Goal: Task Accomplishment & Management: Use online tool/utility

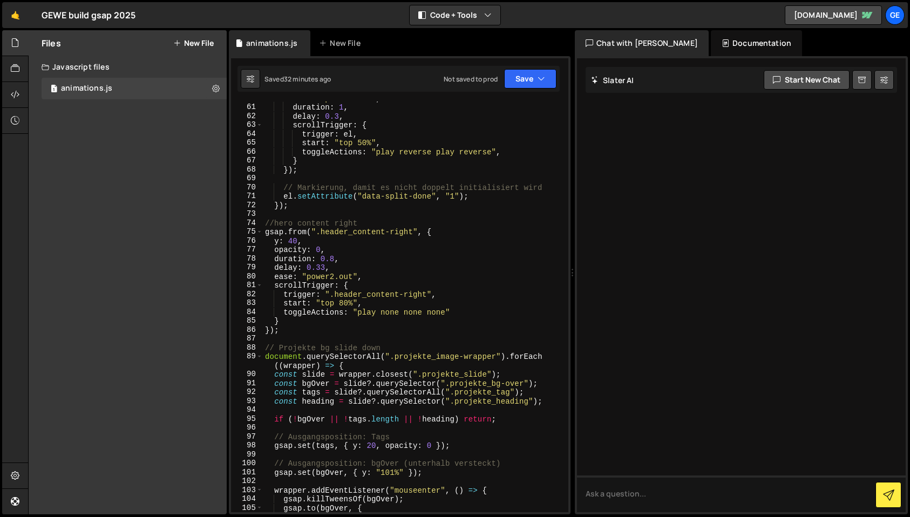
scroll to position [614, 0]
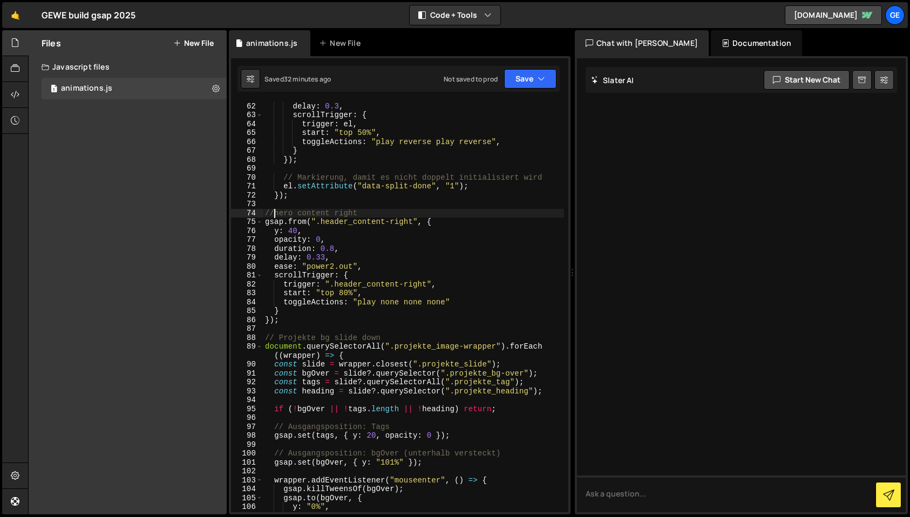
drag, startPoint x: 275, startPoint y: 215, endPoint x: 284, endPoint y: 230, distance: 17.7
click at [275, 215] on div "duration : 1 , delay : 0.3 , scrollTrigger : { trigger : el , start : "top 50%"…" at bounding box center [413, 307] width 301 height 429
drag, startPoint x: 325, startPoint y: 257, endPoint x: 325, endPoint y: 270, distance: 13.0
click at [324, 259] on div "duration : 1 , delay : 0.3 , scrollTrigger : { trigger : el , start : "top 50%"…" at bounding box center [413, 307] width 301 height 429
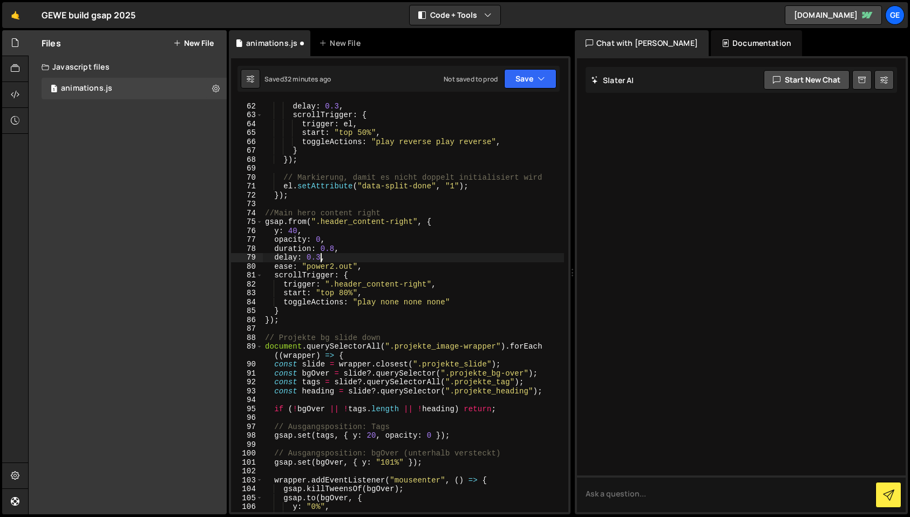
scroll to position [0, 3]
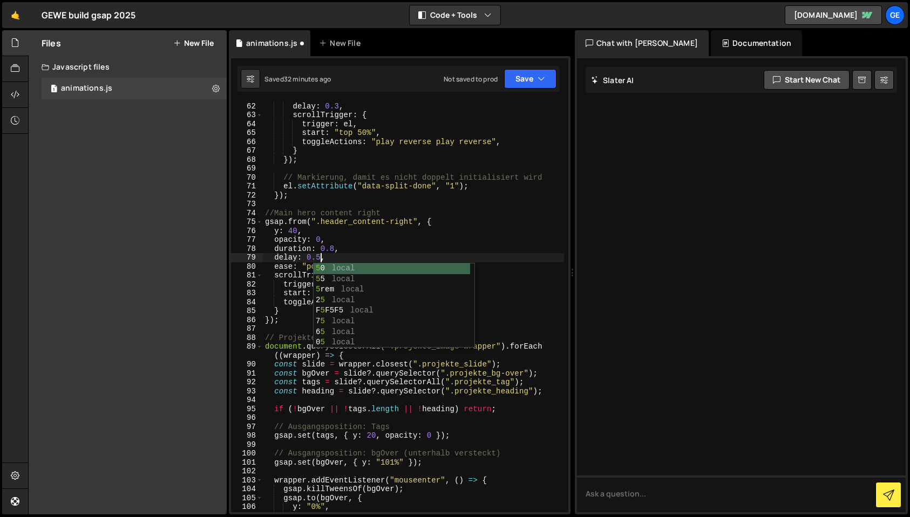
click at [331, 259] on div "duration : 1 , delay : 0.3 , scrollTrigger : { trigger : el , start : "top 50%"…" at bounding box center [413, 307] width 301 height 429
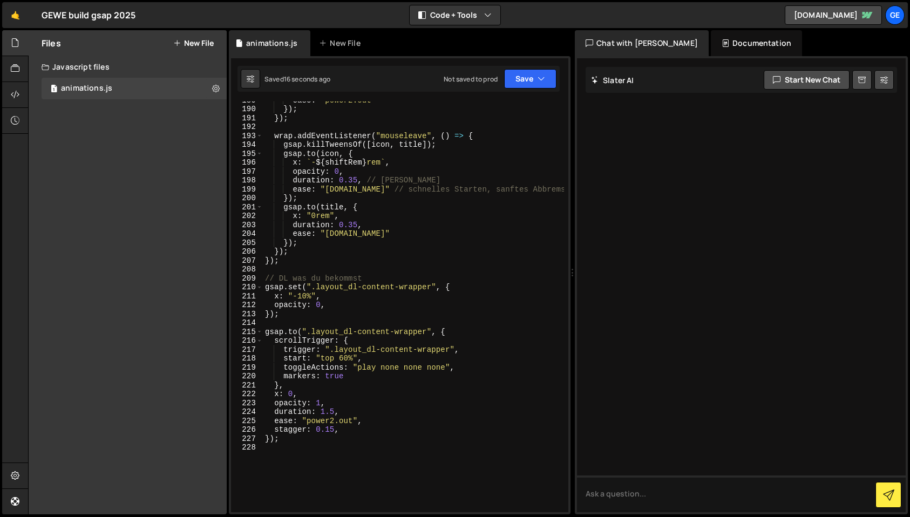
scroll to position [1937, 0]
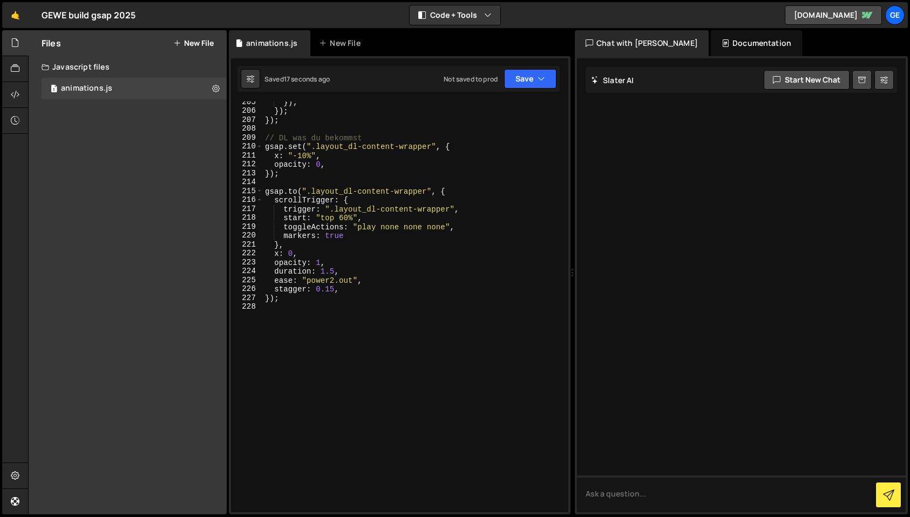
click at [349, 235] on div "}) ; }) ; }) ; // DL was du bekommst gsap . set ( ".layout_dl-content-wrapper" …" at bounding box center [413, 312] width 301 height 429
type textarea "markers: true"
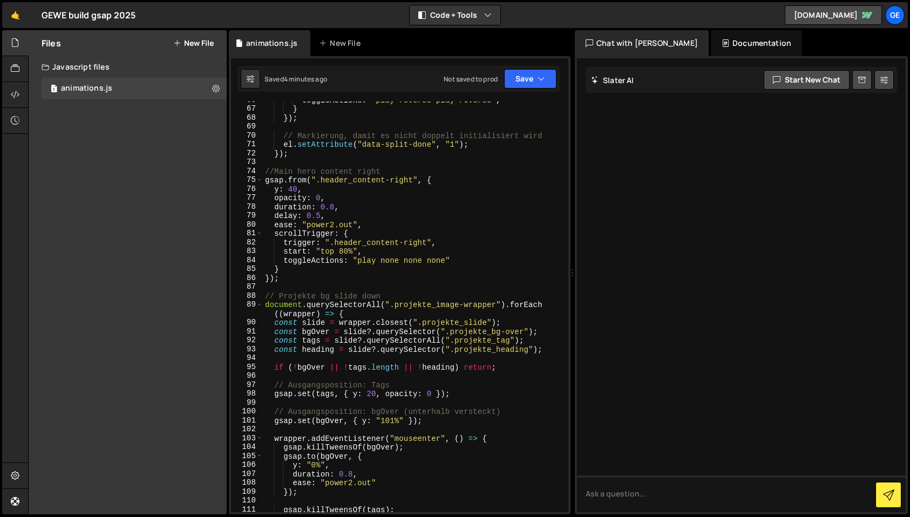
scroll to position [662, 0]
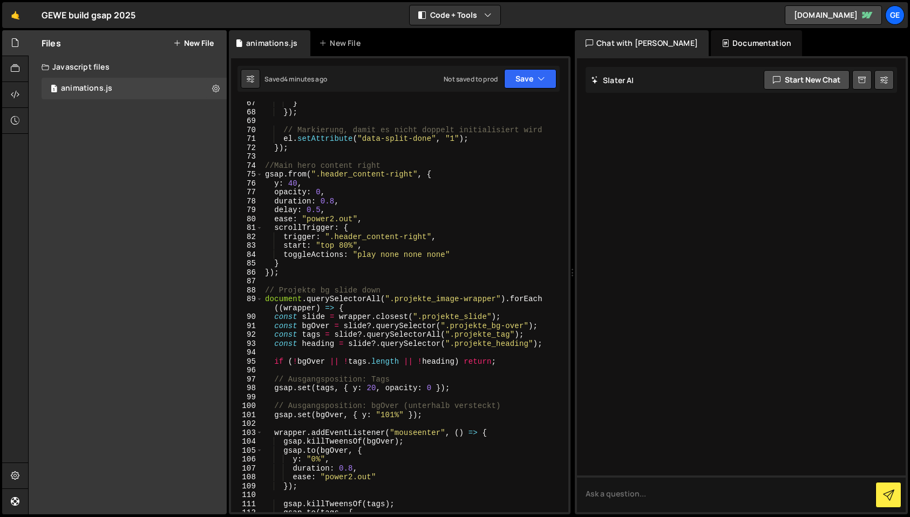
click at [301, 273] on div "} }) ; // Markierung, damit es nicht doppelt initialisiert wird el . setAttribu…" at bounding box center [413, 313] width 301 height 429
type textarea "});"
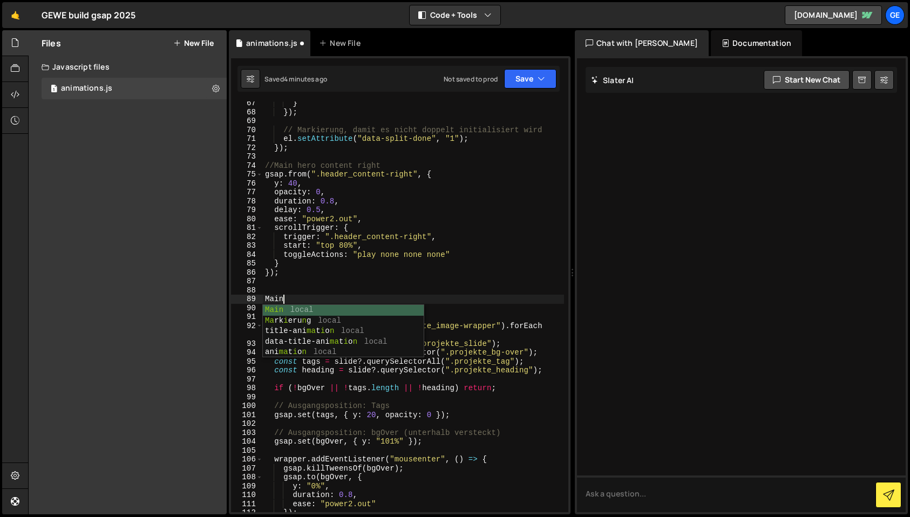
scroll to position [0, 0]
type textarea "M"
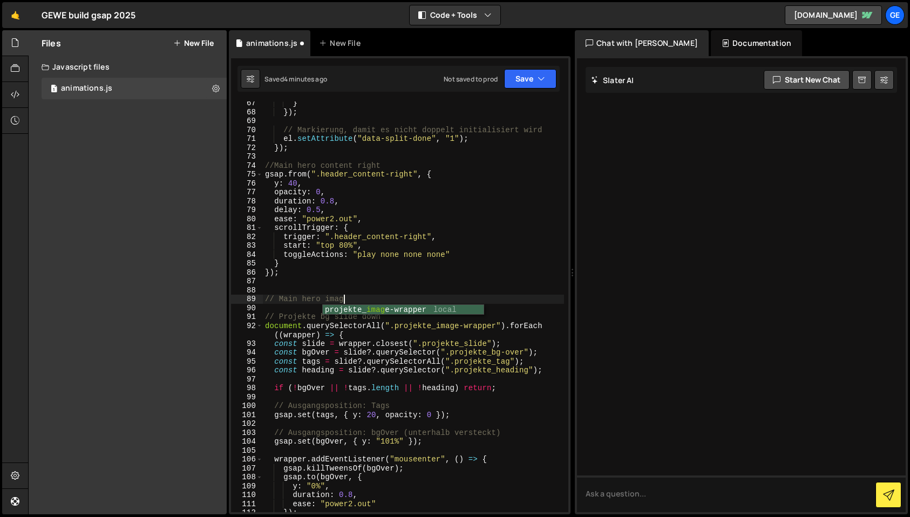
scroll to position [0, 5]
type textarea "// Main hero image"
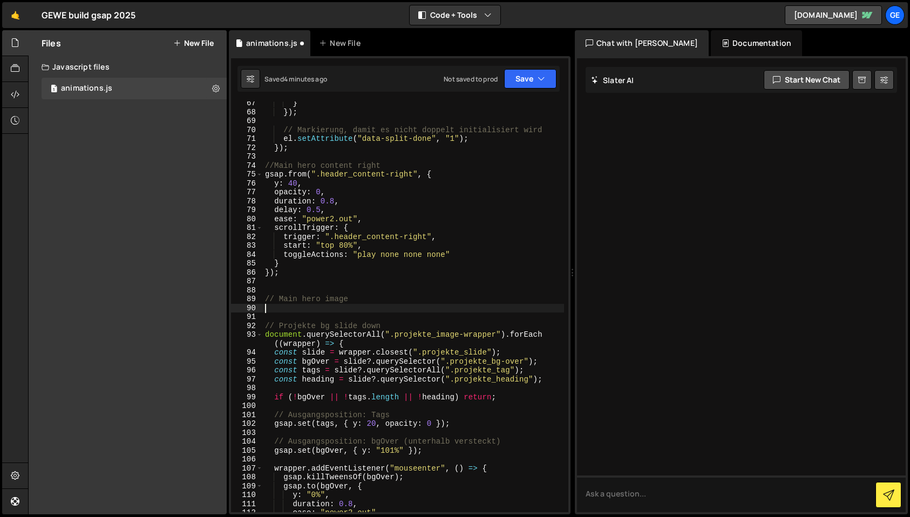
paste textarea "});"
type textarea "});"
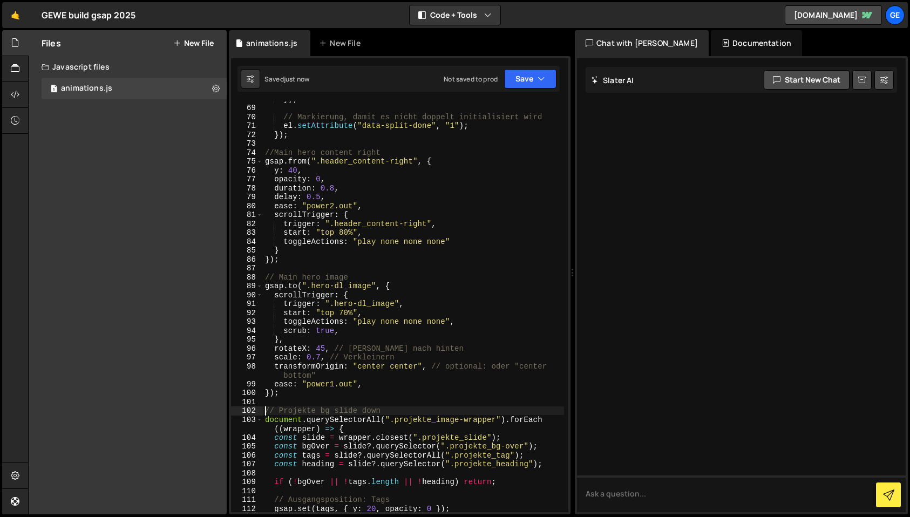
scroll to position [675, 0]
click at [345, 329] on div "}) ; // Markierung, damit es nicht doppelt initialisiert wird el . setAttribute…" at bounding box center [413, 308] width 301 height 429
type textarea "scrub: true,"
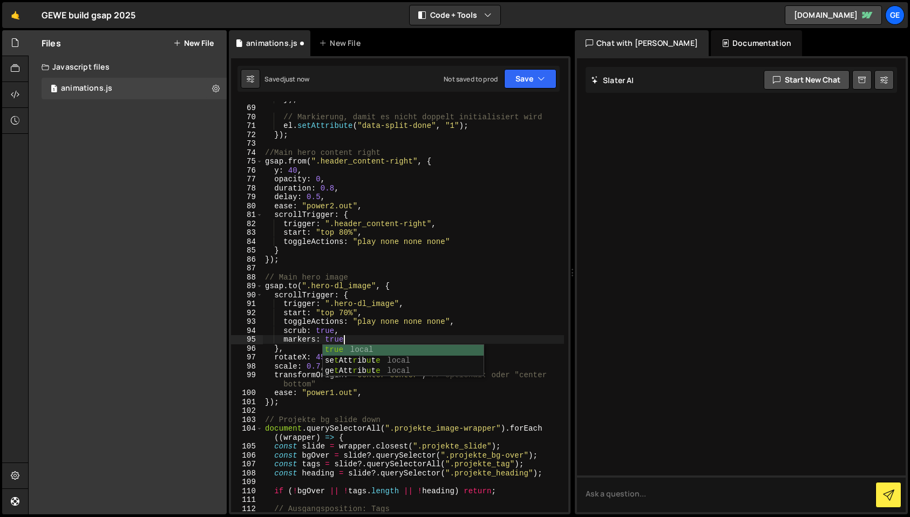
scroll to position [0, 5]
click at [370, 311] on div "}) ; // Markierung, damit es nicht doppelt initialisiert wird el . setAttribute…" at bounding box center [413, 308] width 301 height 429
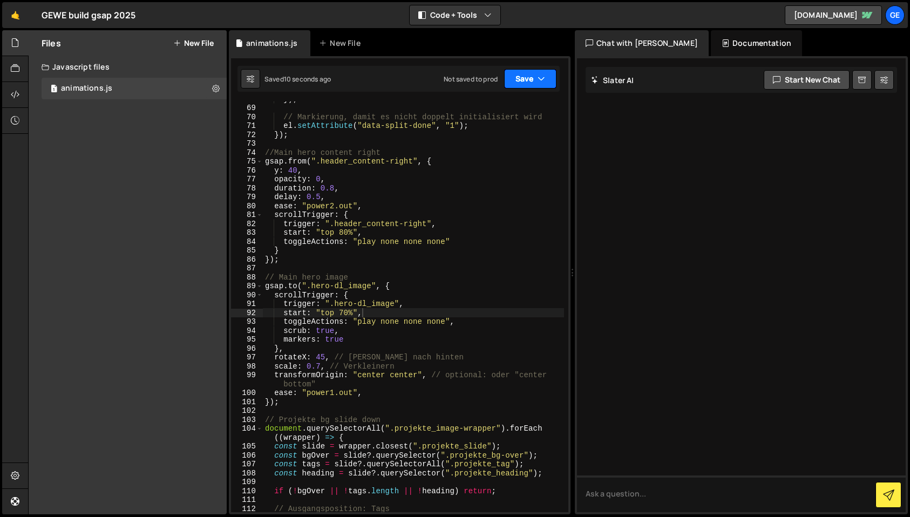
click at [532, 80] on button "Save" at bounding box center [530, 78] width 52 height 19
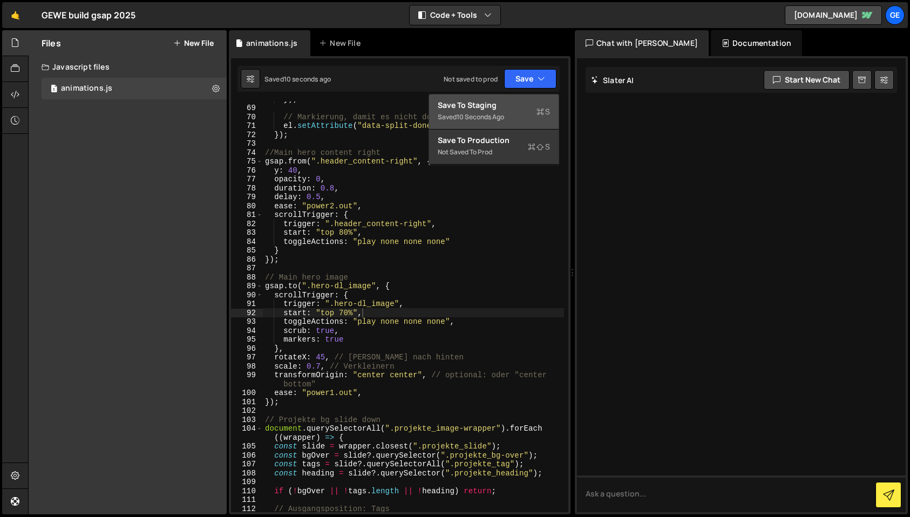
click at [532, 105] on div "Save to Staging S" at bounding box center [494, 105] width 112 height 11
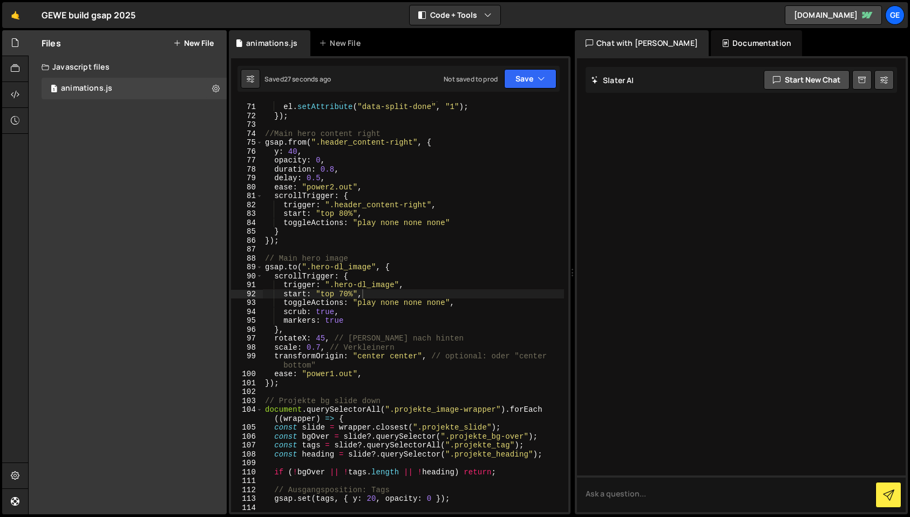
scroll to position [698, 0]
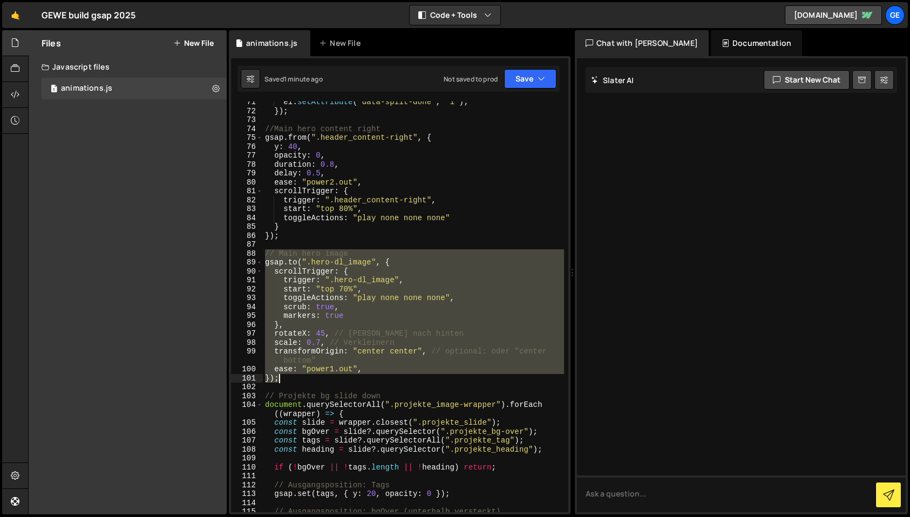
drag, startPoint x: 278, startPoint y: 267, endPoint x: 334, endPoint y: 379, distance: 124.8
click at [334, 379] on div "el . setAttribute ( "data-split-done" , "1" ) ; }) ; //Main hero content right …" at bounding box center [413, 312] width 301 height 429
click at [351, 280] on div "el . setAttribute ( "data-split-done" , "1" ) ; }) ; //Main hero content right …" at bounding box center [413, 306] width 301 height 411
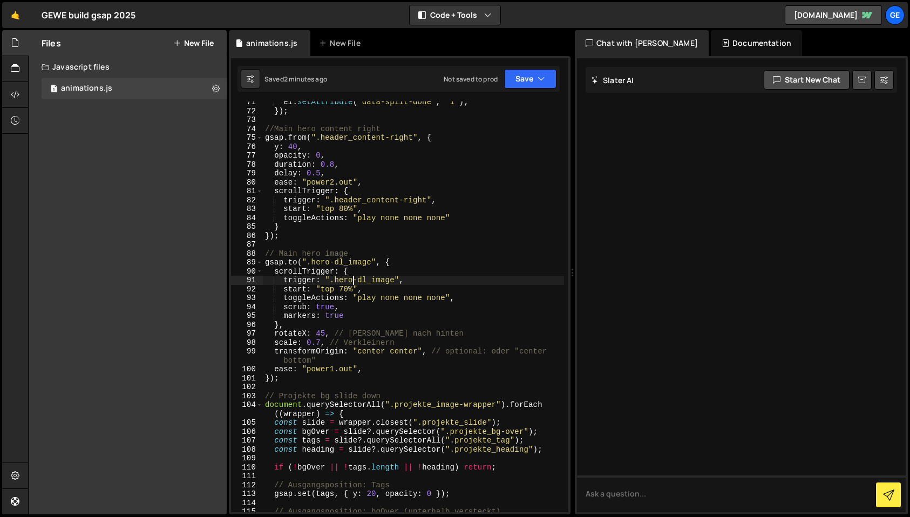
drag, startPoint x: 342, startPoint y: 290, endPoint x: 341, endPoint y: 296, distance: 6.0
click at [342, 290] on div "el . setAttribute ( "data-split-done" , "1" ) ; }) ; //Main hero content right …" at bounding box center [413, 312] width 301 height 429
click at [429, 266] on div "el . setAttribute ( "data-split-done" , "1" ) ; }) ; //Main hero content right …" at bounding box center [413, 312] width 301 height 429
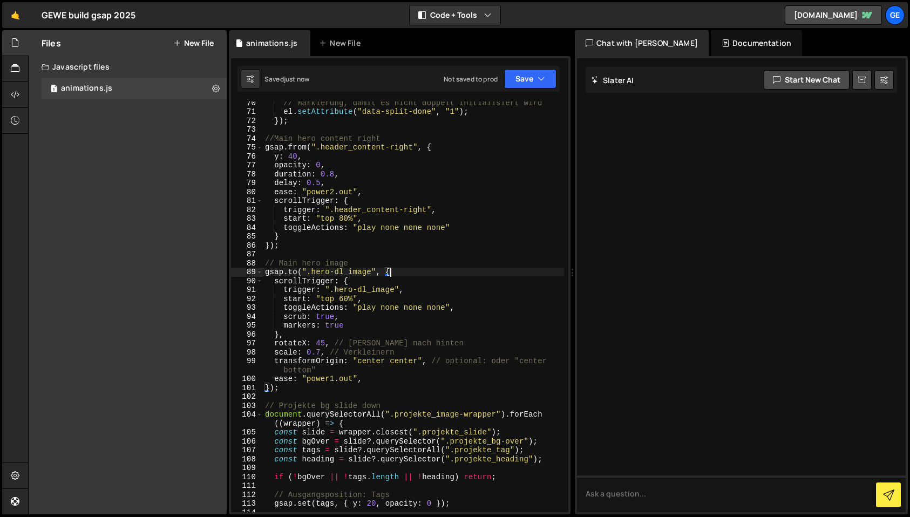
scroll to position [724, 0]
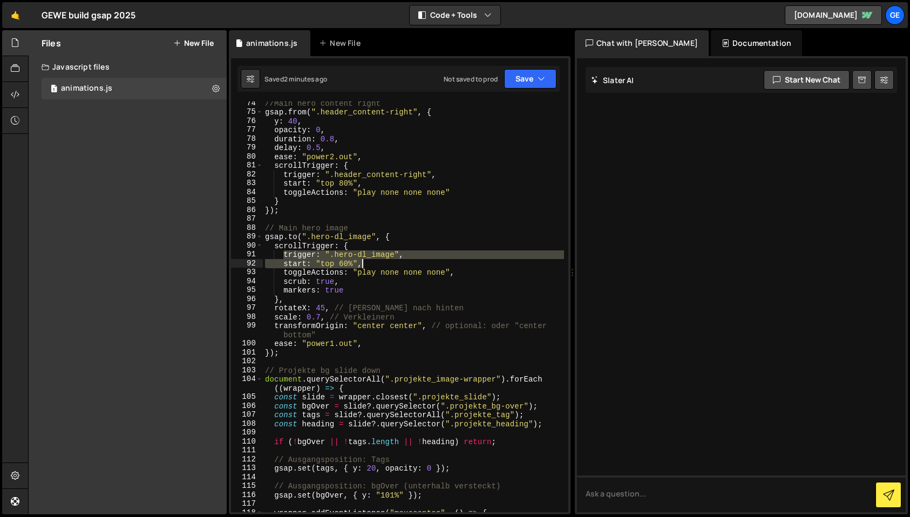
drag, startPoint x: 284, startPoint y: 256, endPoint x: 375, endPoint y: 265, distance: 91.7
click at [375, 265] on div "//Main hero content right gsap . from ( ".header_content-right" , { y : 40 , op…" at bounding box center [413, 313] width 301 height 429
paste textarea "start: "top center"
click at [267, 264] on div "//Main hero content right gsap . from ( ".header_content-right" , { y : 40 , op…" at bounding box center [413, 313] width 301 height 429
drag, startPoint x: 284, startPoint y: 255, endPoint x: 385, endPoint y: 264, distance: 101.3
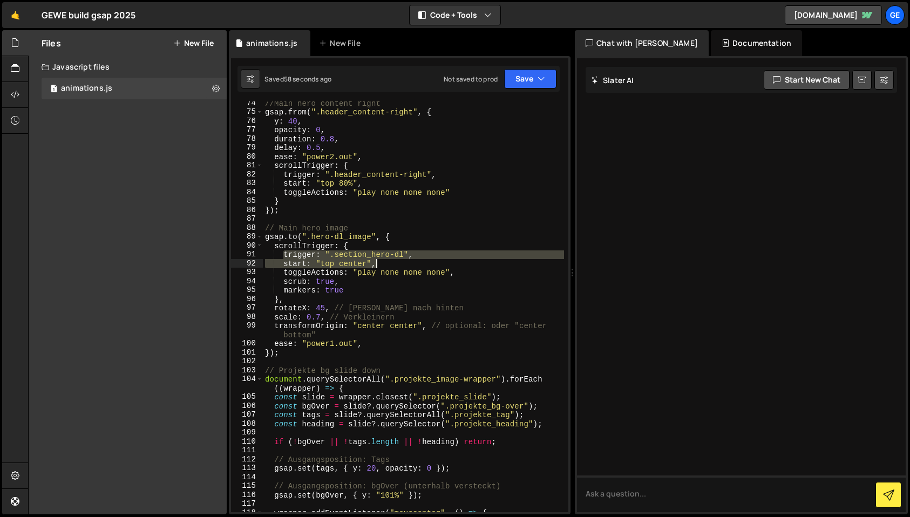
click at [379, 260] on div "//Main hero content right gsap . from ( ".header_content-right" , { y : 40 , op…" at bounding box center [413, 313] width 301 height 429
paste textarea "start: "top 70%"
click at [387, 275] on div "//Main hero content right gsap . from ( ".header_content-right" , { y : 40 , op…" at bounding box center [413, 313] width 301 height 429
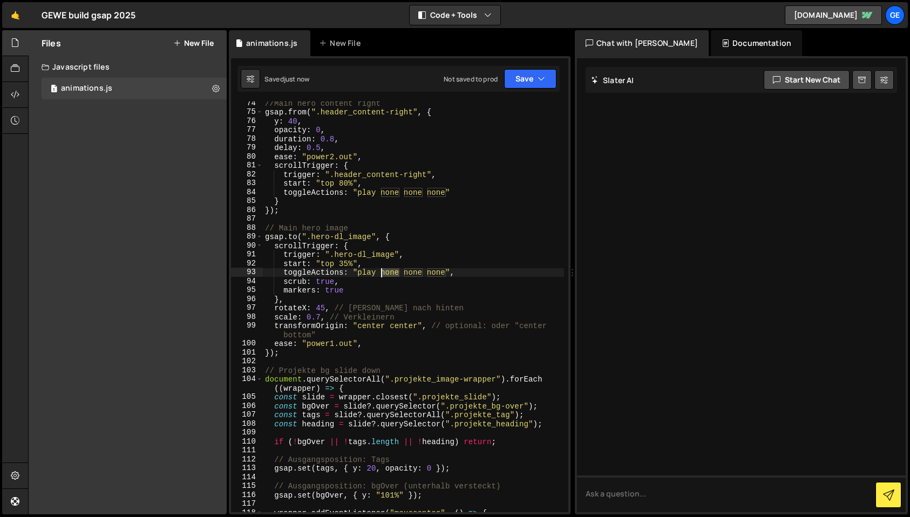
click at [387, 275] on div "//Main hero content right gsap . from ( ".header_content-right" , { y : 40 , op…" at bounding box center [413, 313] width 301 height 429
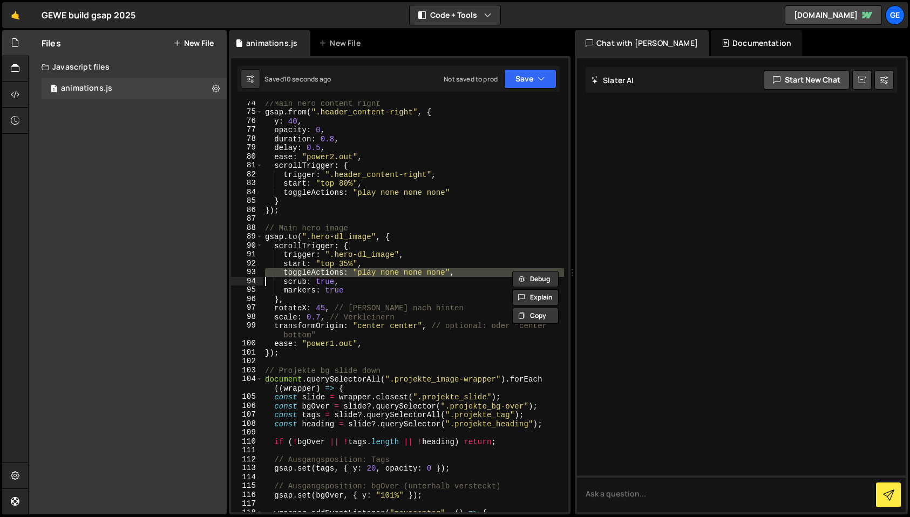
type textarea "toggleActions: "play none none none", scrub: true,"
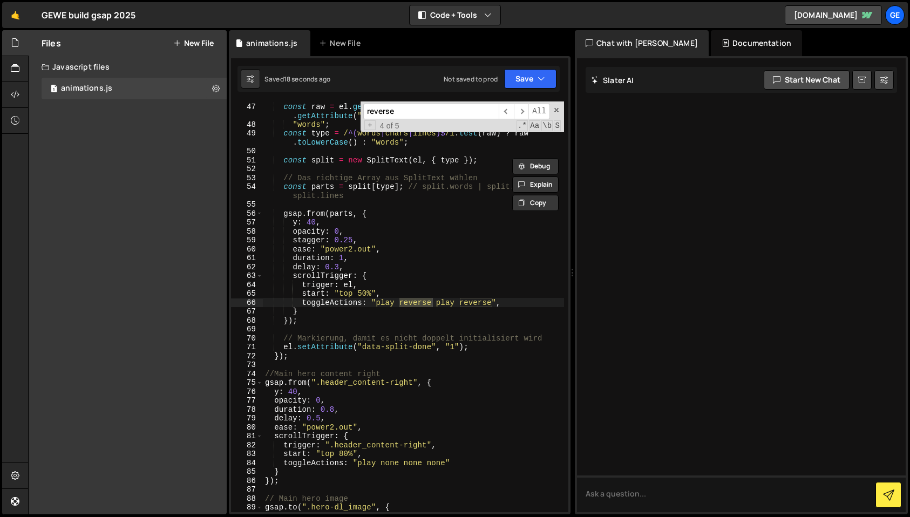
scroll to position [453, 0]
type input "reverse"
drag, startPoint x: 376, startPoint y: 304, endPoint x: 492, endPoint y: 304, distance: 116.0
click at [492, 304] on div "// Typ aus Attribut lesen (words|chars|lines). Fallback = "words" const raw = e…" at bounding box center [413, 303] width 301 height 438
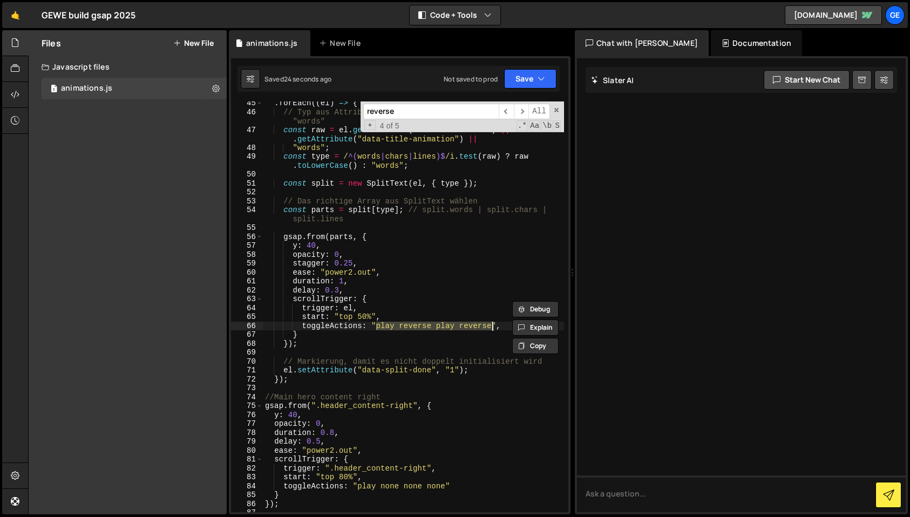
scroll to position [0, 0]
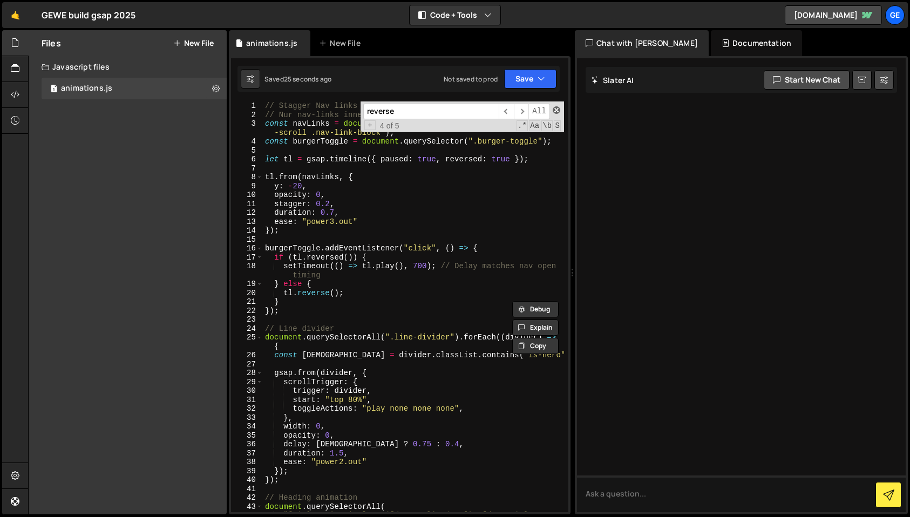
click at [554, 110] on span at bounding box center [557, 110] width 8 height 8
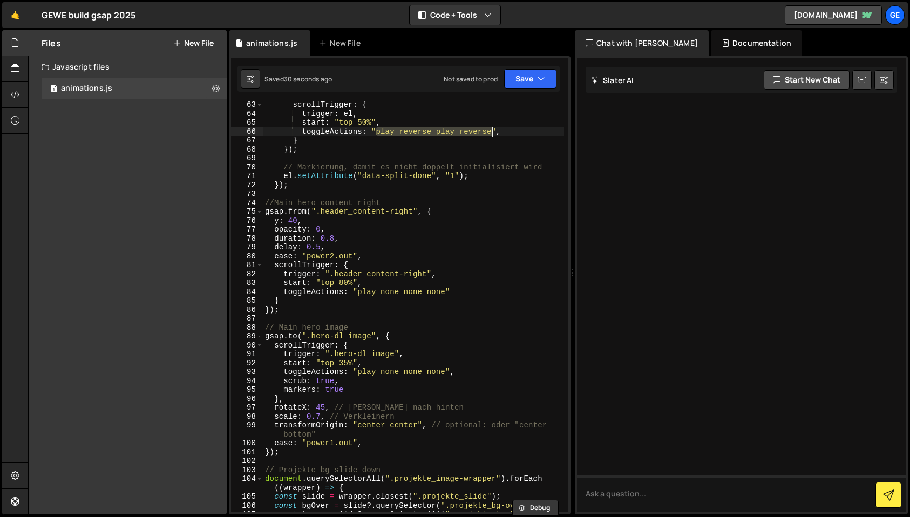
scroll to position [667, 0]
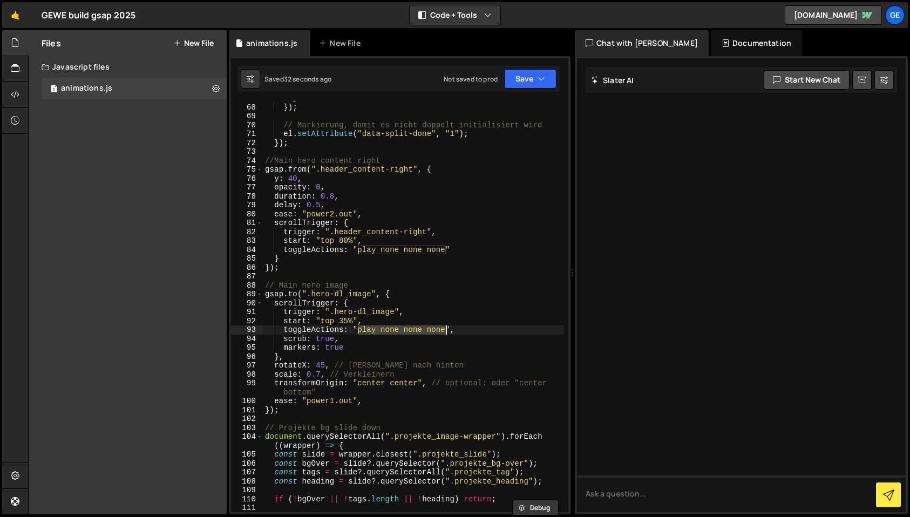
drag, startPoint x: 357, startPoint y: 331, endPoint x: 446, endPoint y: 331, distance: 89.1
click at [446, 331] on div "} }) ; // Markierung, damit es nicht doppelt initialisiert wird el . setAttribu…" at bounding box center [413, 308] width 301 height 429
paste textarea "reverse play revers"
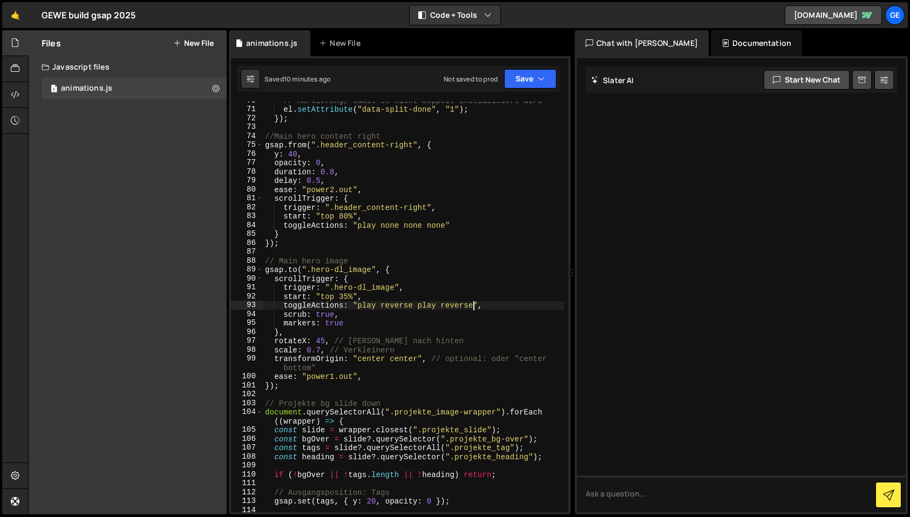
scroll to position [692, 0]
click at [344, 375] on div "// Markierung, damit es nicht doppelt initialisiert wird el . setAttribute ( "d…" at bounding box center [413, 309] width 301 height 429
click at [333, 378] on div "// Markierung, damit es nicht doppelt initialisiert wird el . setAttribute ( "d…" at bounding box center [413, 309] width 301 height 429
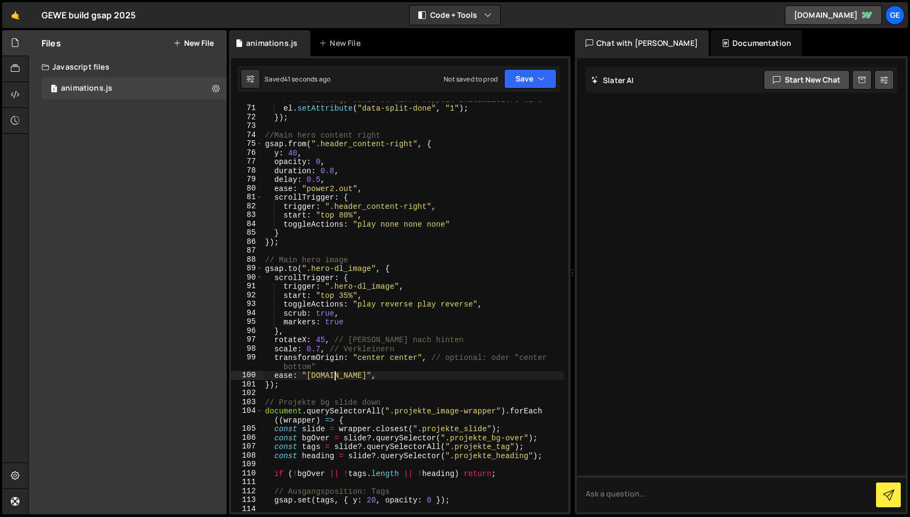
click at [342, 296] on div "// Markierung, damit es nicht doppelt initialisiert wird el . setAttribute ( "d…" at bounding box center [413, 309] width 301 height 429
click at [285, 376] on div "// Markierung, damit es nicht doppelt initialisiert wird el . setAttribute ( "d…" at bounding box center [413, 309] width 301 height 429
click at [282, 377] on div "// Markierung, damit es nicht doppelt initialisiert wird el . setAttribute ( "d…" at bounding box center [413, 309] width 301 height 429
click at [282, 378] on div "// Markierung, damit es nicht doppelt initialisiert wird el . setAttribute ( "d…" at bounding box center [413, 309] width 301 height 429
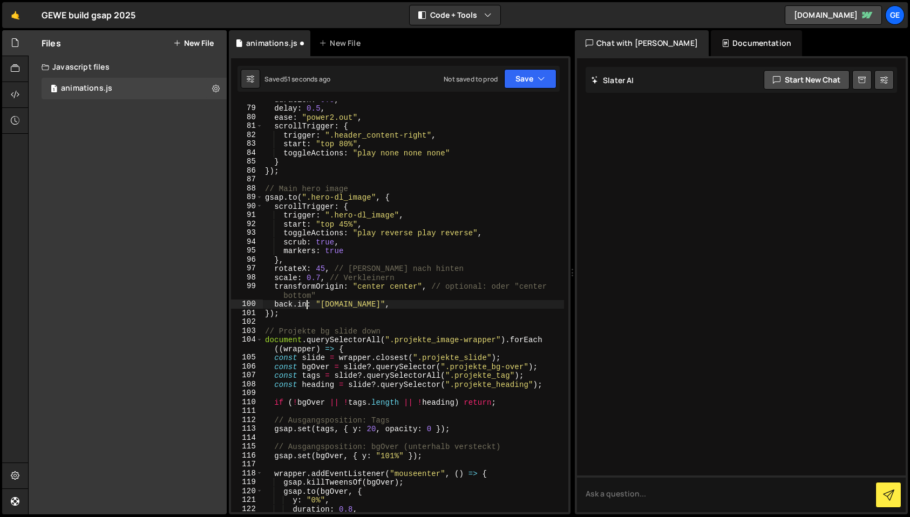
scroll to position [764, 0]
drag, startPoint x: 348, startPoint y: 305, endPoint x: 337, endPoint y: 329, distance: 26.1
click at [309, 307] on div "duration : 0.8 , delay : 0.5 , ease : "power2.out" , scrollTrigger : { trigger …" at bounding box center [413, 309] width 301 height 429
click at [318, 301] on div "duration : 0.8 , delay : 0.5 , ease : "power2.out" , scrollTrigger : { trigger …" at bounding box center [413, 309] width 301 height 429
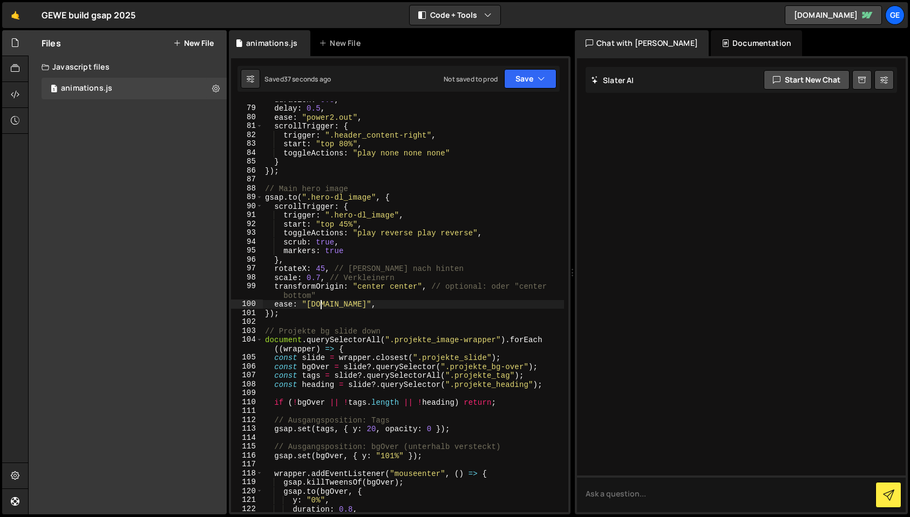
click at [318, 301] on div "duration : 0.8 , delay : 0.5 , ease : "power2.out" , scrollTrigger : { trigger …" at bounding box center [413, 309] width 301 height 429
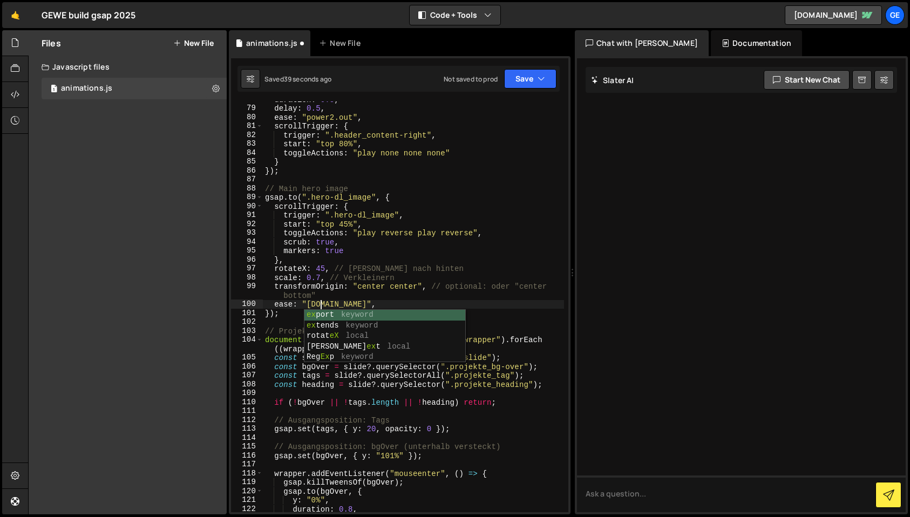
scroll to position [0, 4]
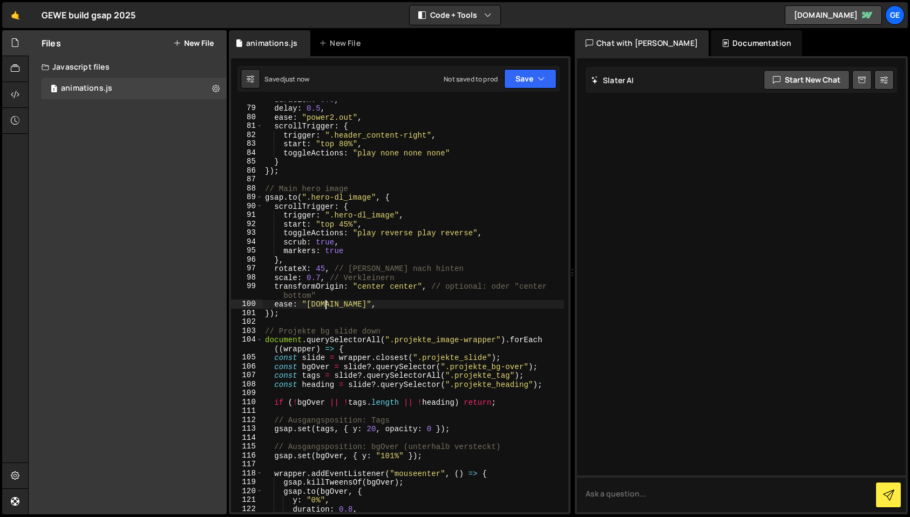
click at [318, 306] on div "duration : 0.8 , delay : 0.5 , ease : "power2.out" , scrollTrigger : { trigger …" at bounding box center [413, 309] width 301 height 429
click at [343, 302] on div "duration : 0.8 , delay : 0.5 , ease : "power2.out" , scrollTrigger : { trigger …" at bounding box center [413, 309] width 301 height 429
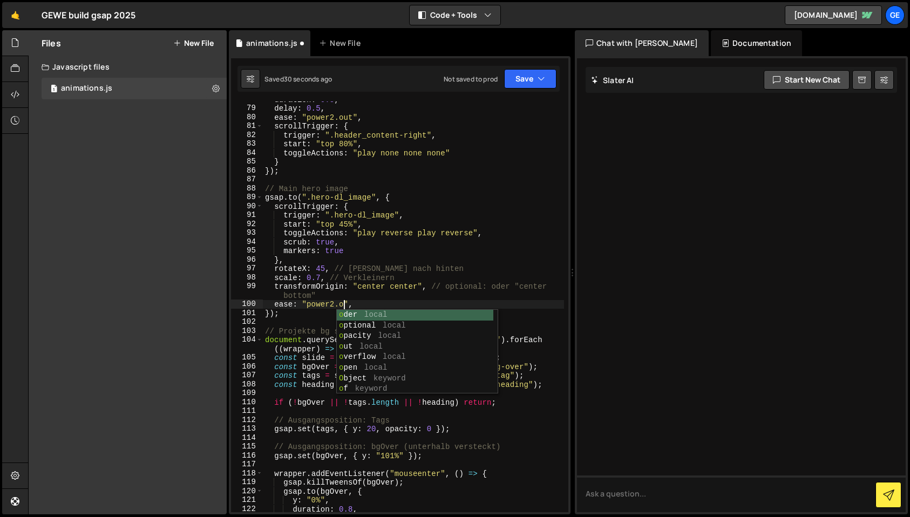
scroll to position [0, 6]
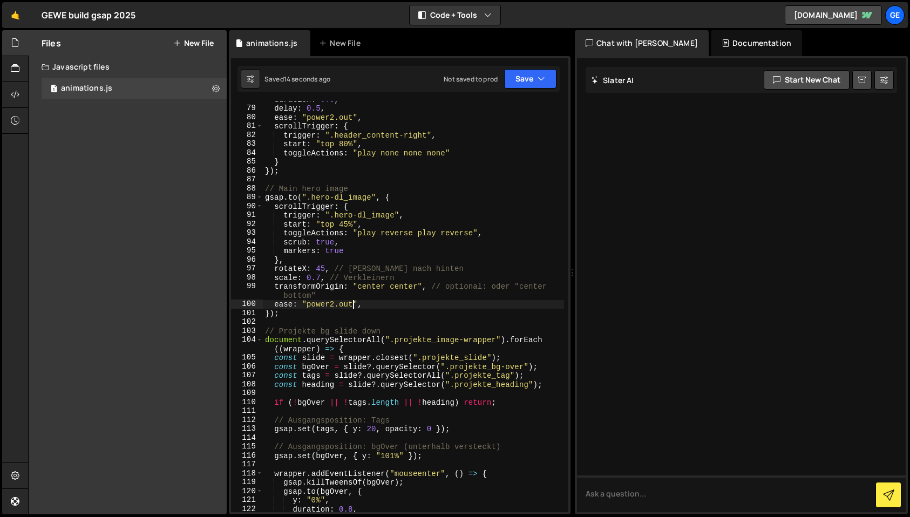
click at [332, 307] on div "duration : 0.8 , delay : 0.5 , ease : "power2.out" , scrollTrigger : { trigger …" at bounding box center [413, 309] width 301 height 429
click at [343, 303] on div "duration : 0.8 , delay : 0.5 , ease : "power2.out" , scrollTrigger : { trigger …" at bounding box center [413, 309] width 301 height 429
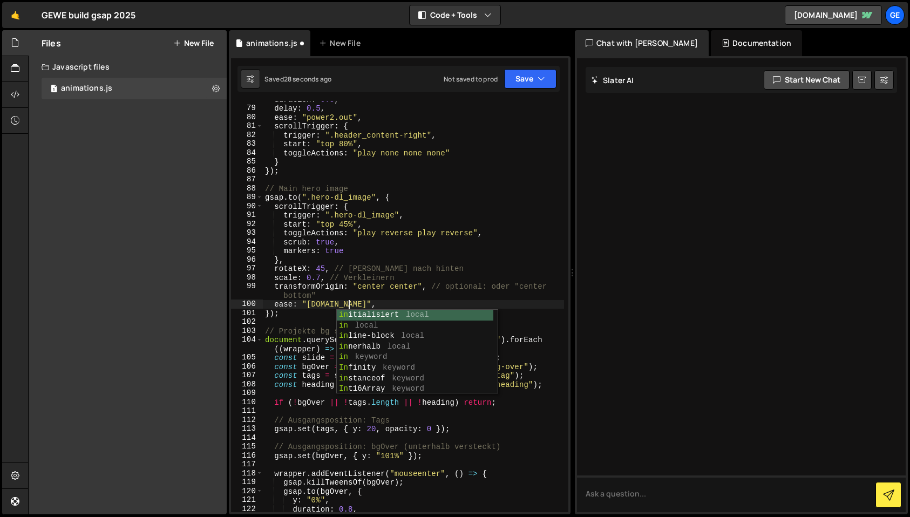
scroll to position [0, 5]
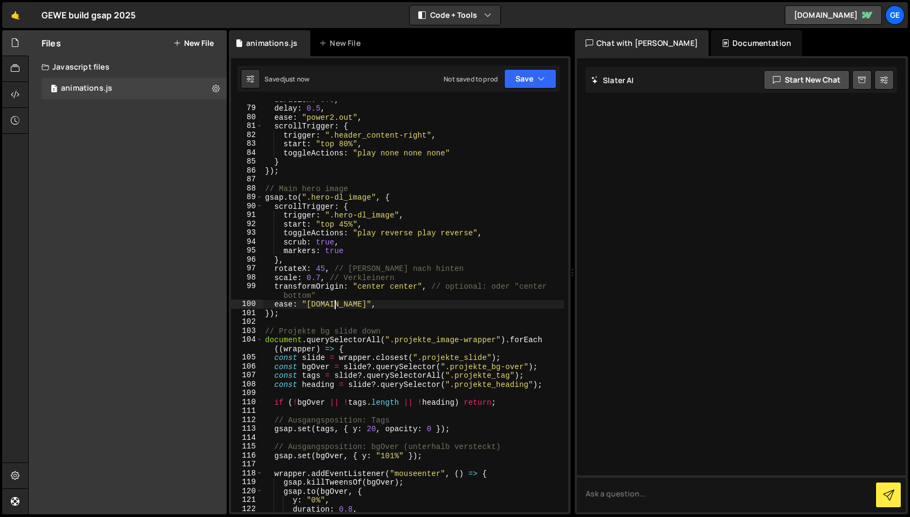
click at [335, 304] on div "duration : 0.8 , delay : 0.5 , ease : "power2.out" , scrollTrigger : { trigger …" at bounding box center [413, 309] width 301 height 429
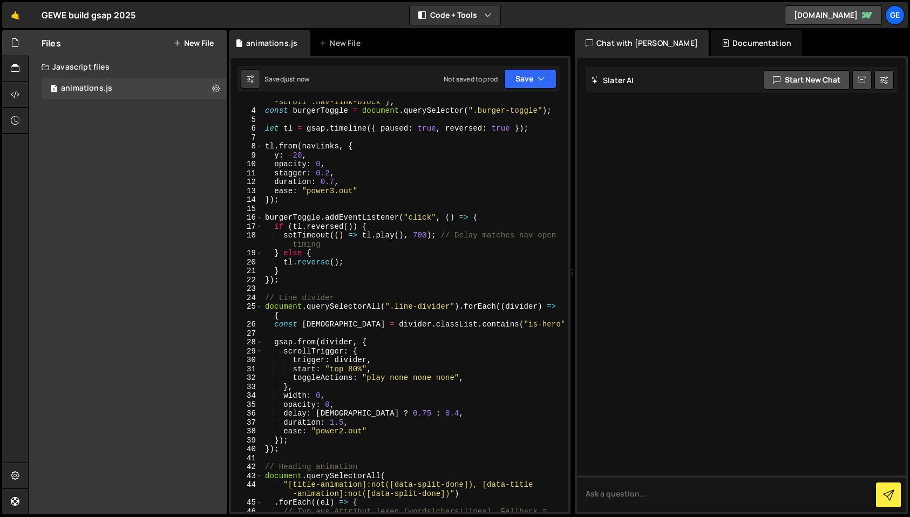
scroll to position [0, 0]
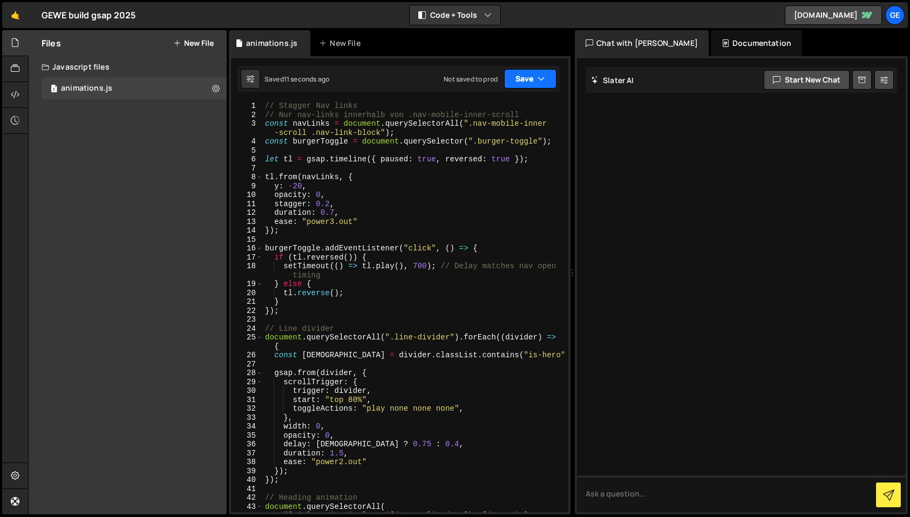
type textarea "ease: "[DOMAIN_NAME]","
click at [546, 83] on button "Save" at bounding box center [530, 78] width 52 height 19
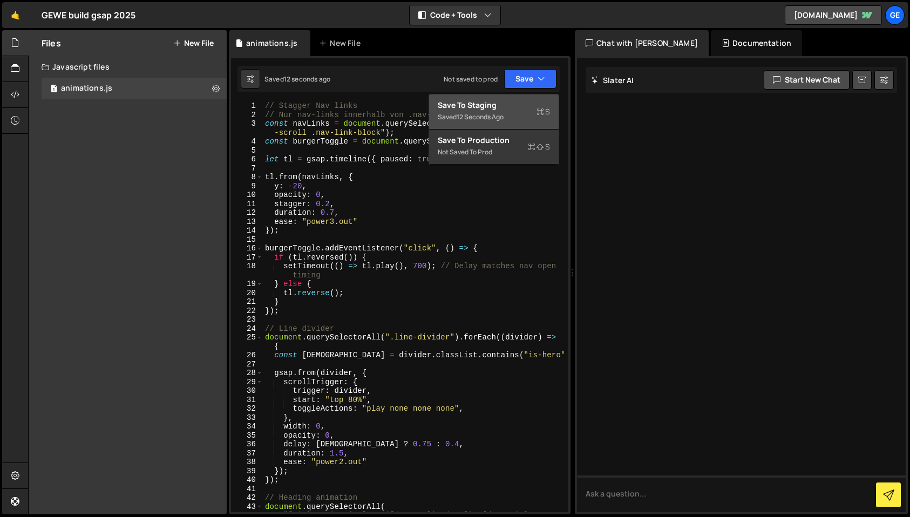
click at [504, 107] on div "Save to Staging S" at bounding box center [494, 105] width 112 height 11
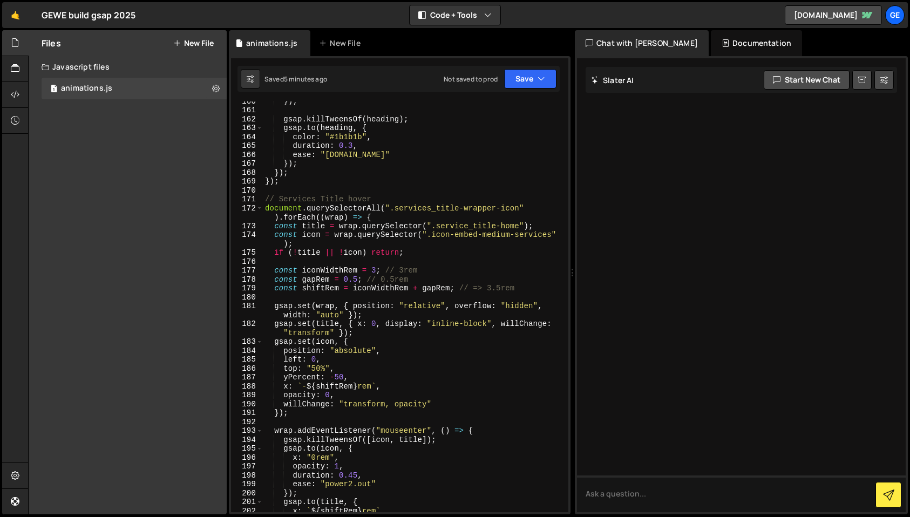
scroll to position [1510, 0]
click at [255, 309] on div "181" at bounding box center [247, 311] width 32 height 18
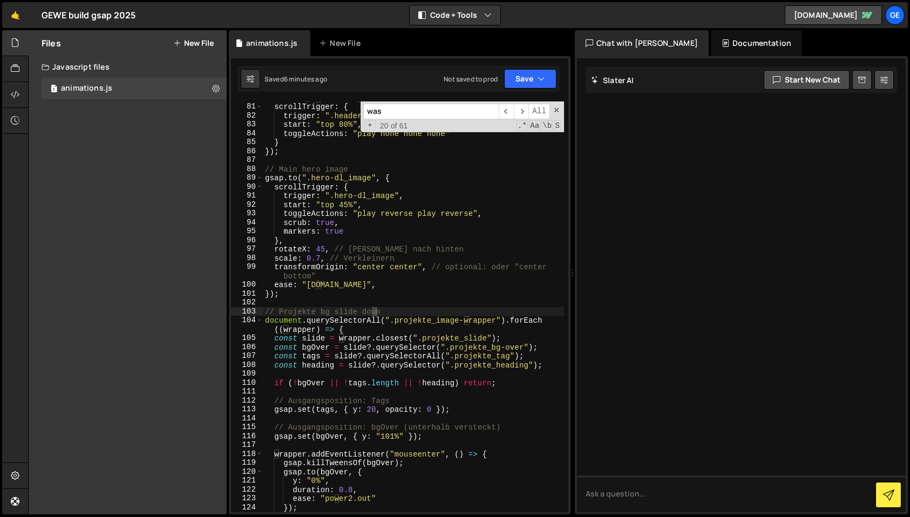
scroll to position [1914, 0]
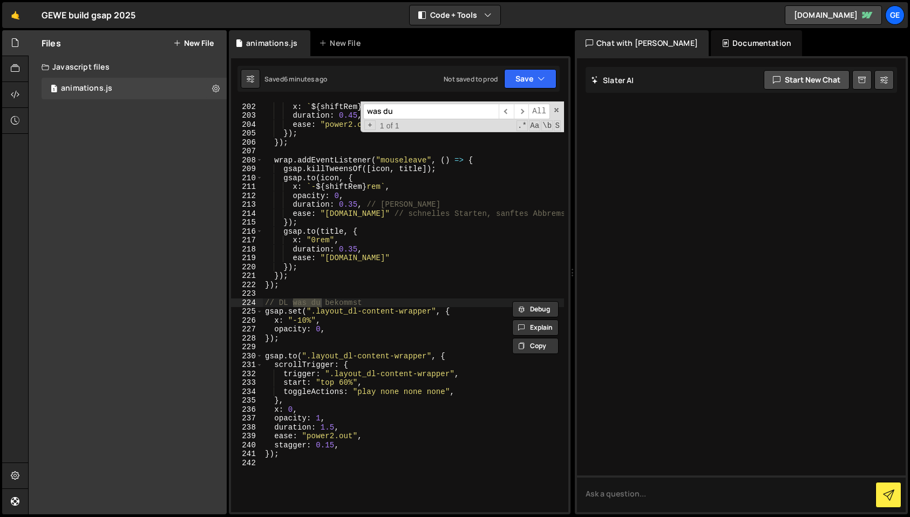
type input "was du"
click at [345, 383] on div "gsap . to ( title , { x : ` ${ shiftRem } rem ` , duration : 0.45 , ease : "pow…" at bounding box center [413, 307] width 301 height 429
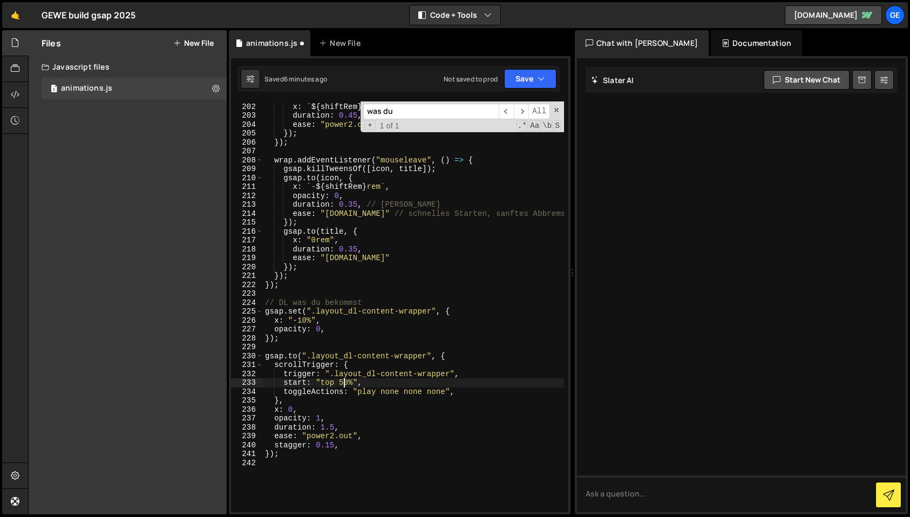
scroll to position [1906, 0]
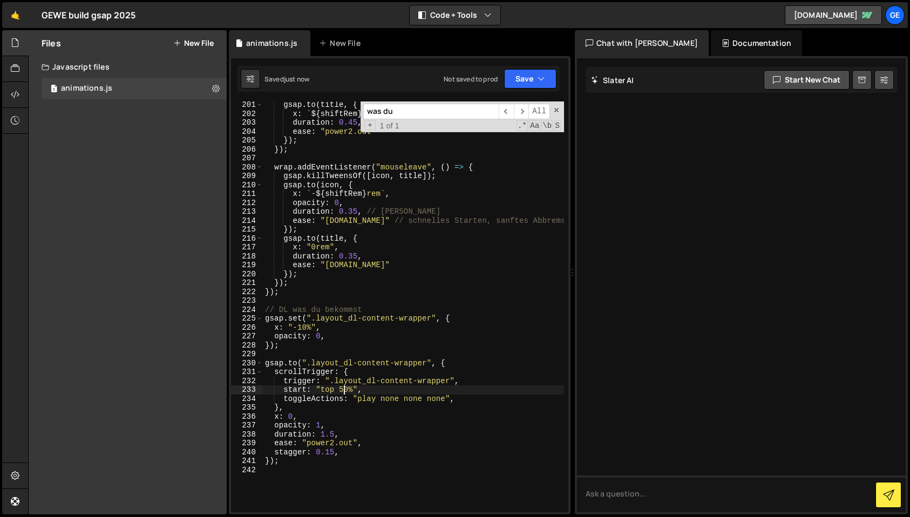
type textarea "start: "top 50%","
click at [409, 113] on input "was du" at bounding box center [430, 112] width 135 height 16
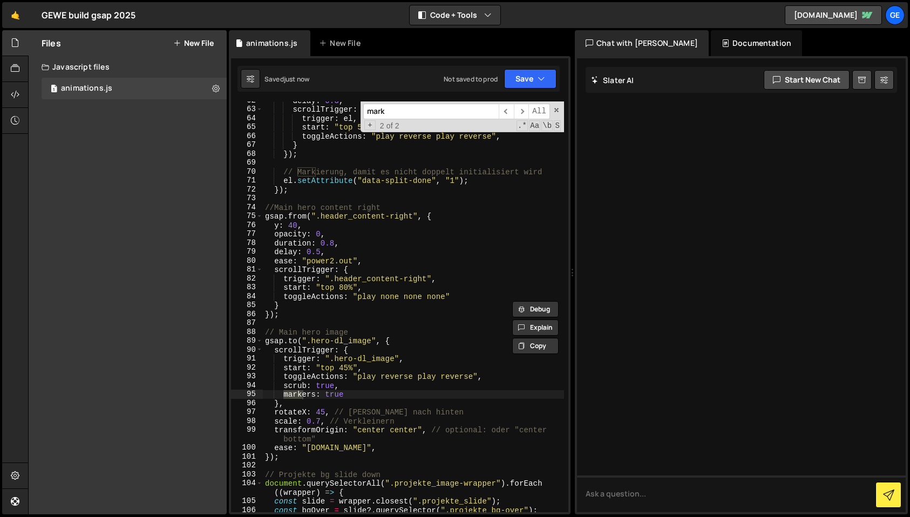
scroll to position [634, 0]
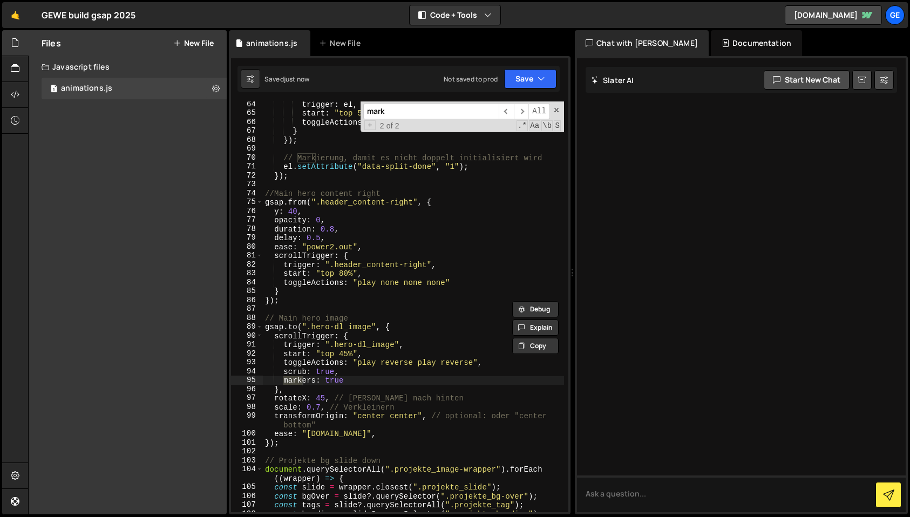
type input "mark"
type textarea "markers: true"
click at [354, 377] on div "trigger : el , start : "top 50%" , toggleActions : "play reverse play reverse" …" at bounding box center [413, 314] width 301 height 429
type textarea "scrub: true,"
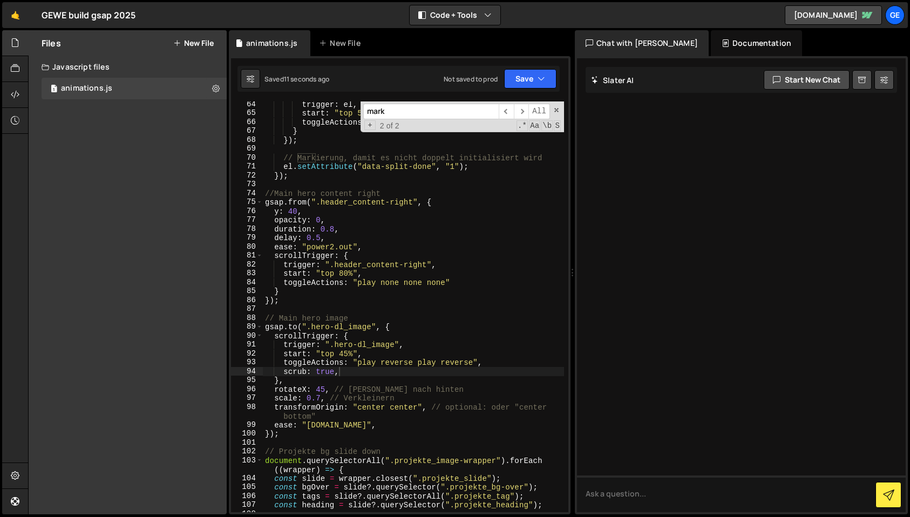
click at [400, 114] on input "mark" at bounding box center [430, 112] width 135 height 16
click at [400, 114] on input "w" at bounding box center [430, 112] width 135 height 16
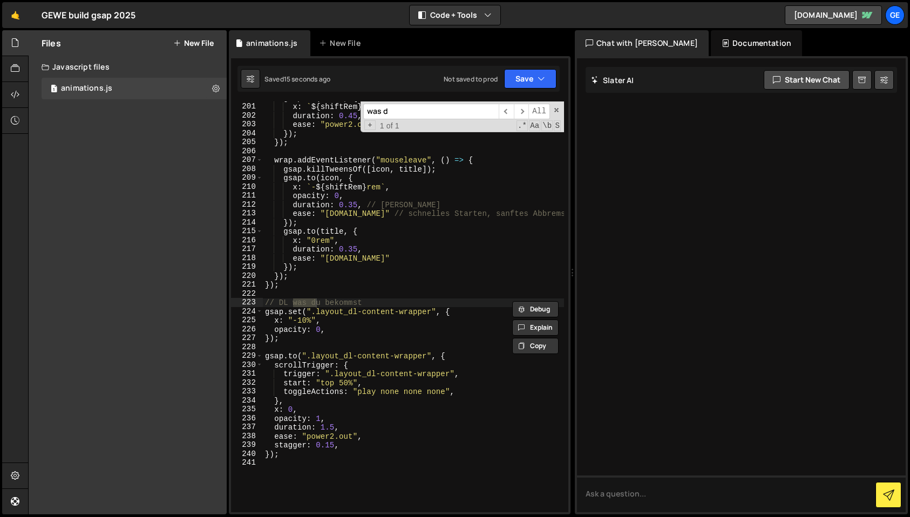
type input "was d"
type textarea "toggleActions: "play none none none","
click at [464, 392] on div "gsap . to ( title , { x : ` ${ shiftRem } rem ` , duration : 0.45 , ease : "pow…" at bounding box center [413, 307] width 301 height 429
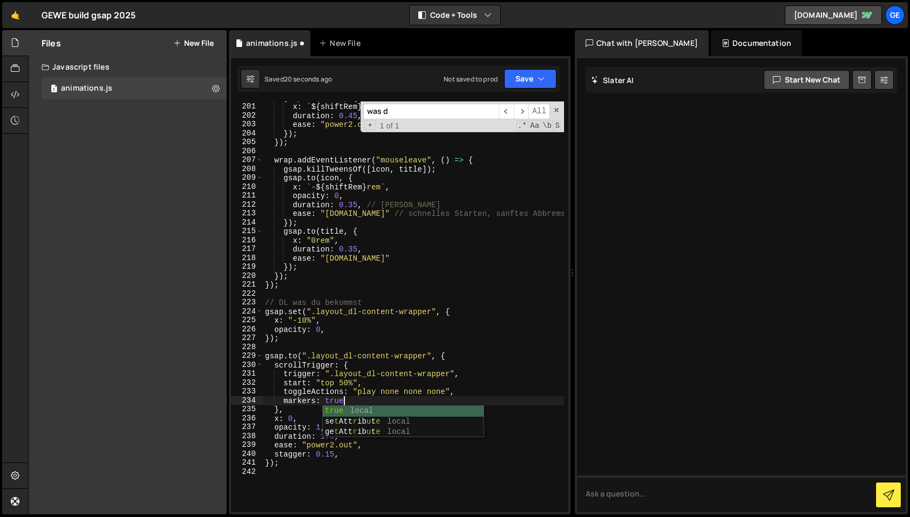
scroll to position [0, 5]
click at [344, 381] on div "gsap . to ( title , { x : ` ${ shiftRem } rem ` , duration : 0.45 , ease : "pow…" at bounding box center [413, 307] width 301 height 429
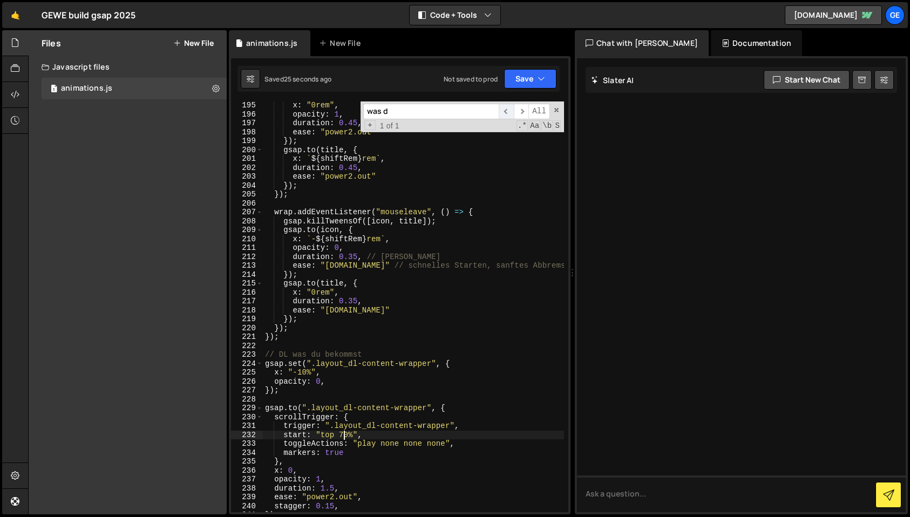
scroll to position [1828, 0]
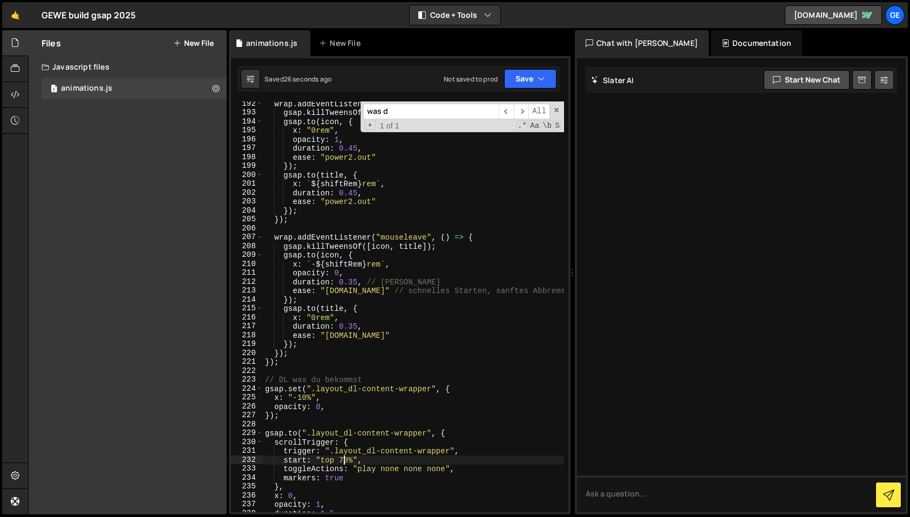
drag, startPoint x: 553, startPoint y: 108, endPoint x: 451, endPoint y: 199, distance: 136.5
click at [553, 108] on span at bounding box center [557, 110] width 8 height 8
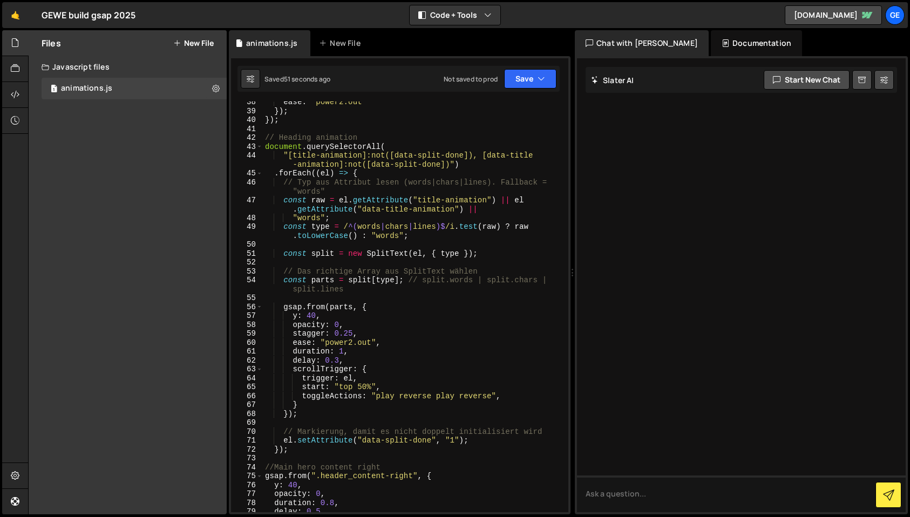
scroll to position [331, 0]
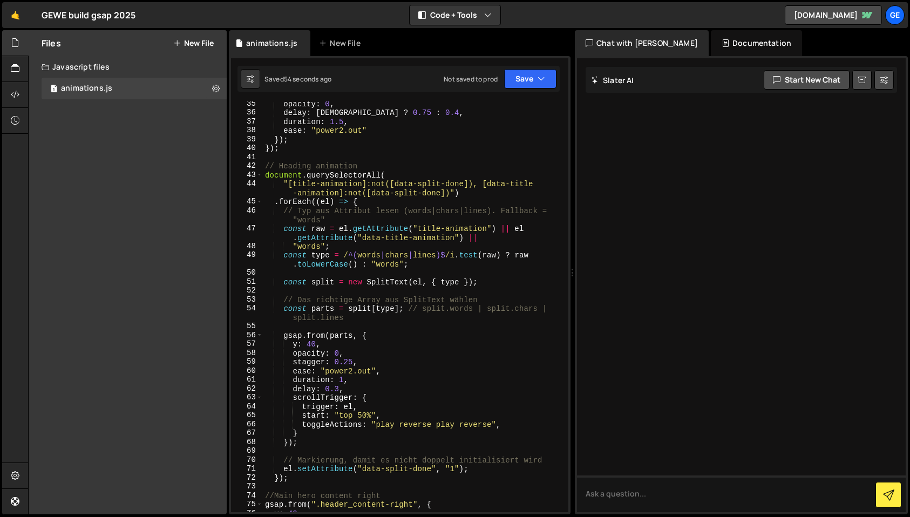
click at [371, 168] on div "opacity : 0 , delay : isHero ? 0.75 : 0.4 , duration : 1.5 , ease : "power2.out…" at bounding box center [413, 313] width 301 height 429
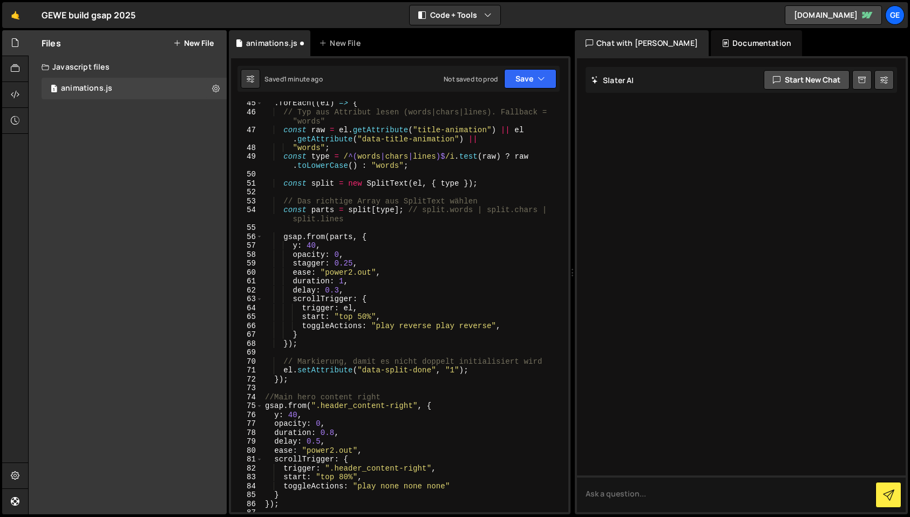
scroll to position [435, 0]
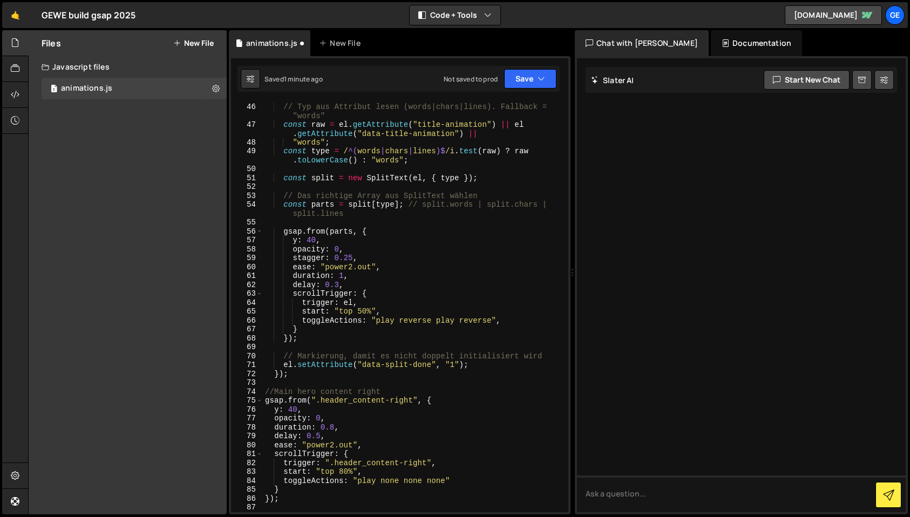
drag, startPoint x: 342, startPoint y: 275, endPoint x: 345, endPoint y: 298, distance: 22.8
click at [343, 278] on div ". forEach (( el ) => { // Typ aus Attribut lesen (words|chars|lines). Fallback …" at bounding box center [413, 307] width 301 height 429
click at [386, 310] on div ". forEach (( el ) => { // Typ aus Attribut lesen (words|chars|lines). Fallback …" at bounding box center [413, 307] width 301 height 429
type textarea "start: "top 50%","
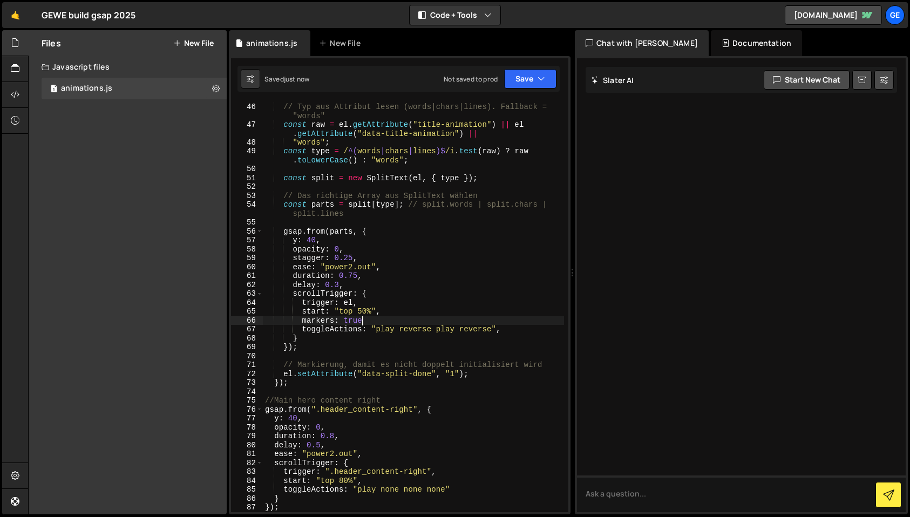
type textarea "markers: true"
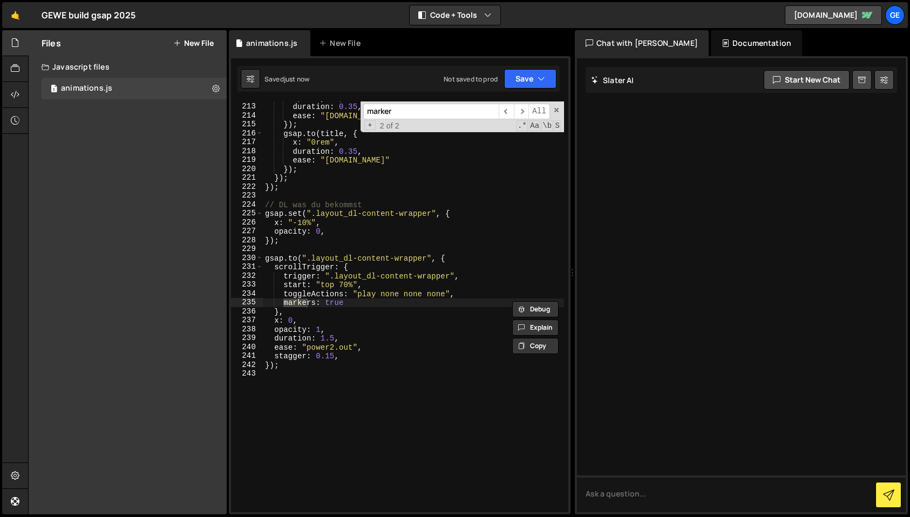
scroll to position [2012, 0]
type input "markers"
click at [353, 304] on div "opacity : 0 , duration : 0.35 , // [PERSON_NAME] ease : "[DOMAIN_NAME]" // schn…" at bounding box center [413, 307] width 301 height 429
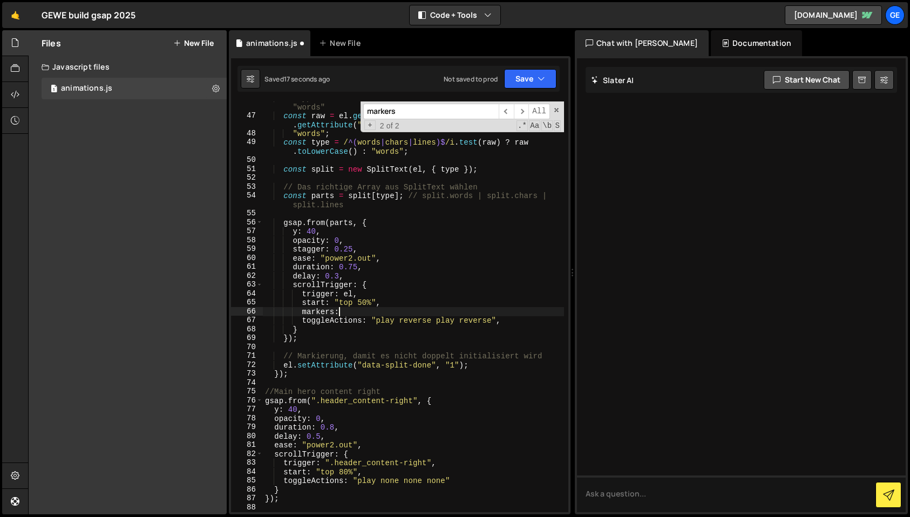
scroll to position [445, 0]
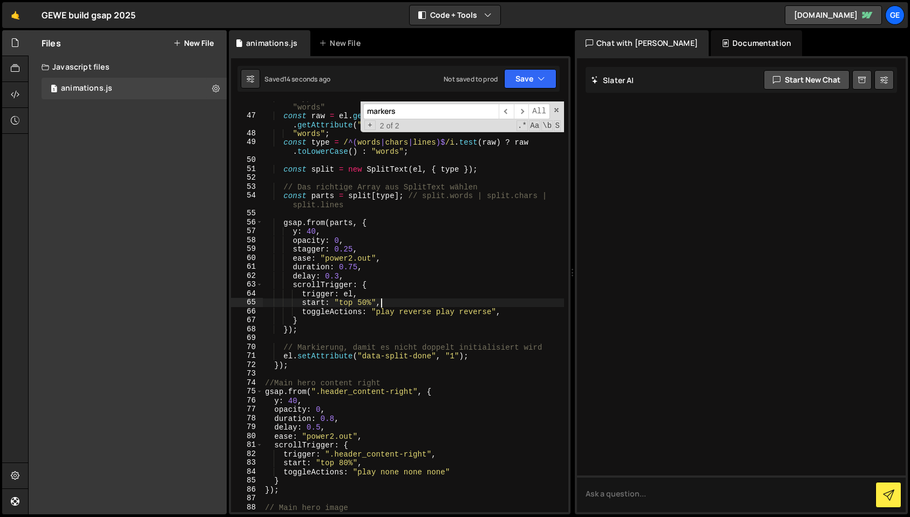
click at [414, 112] on input "markers" at bounding box center [430, 112] width 135 height 16
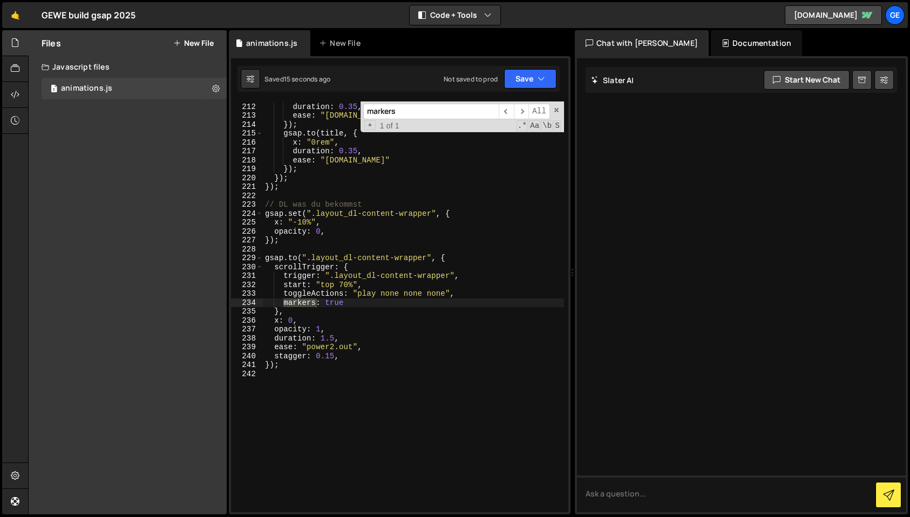
scroll to position [2003, 0]
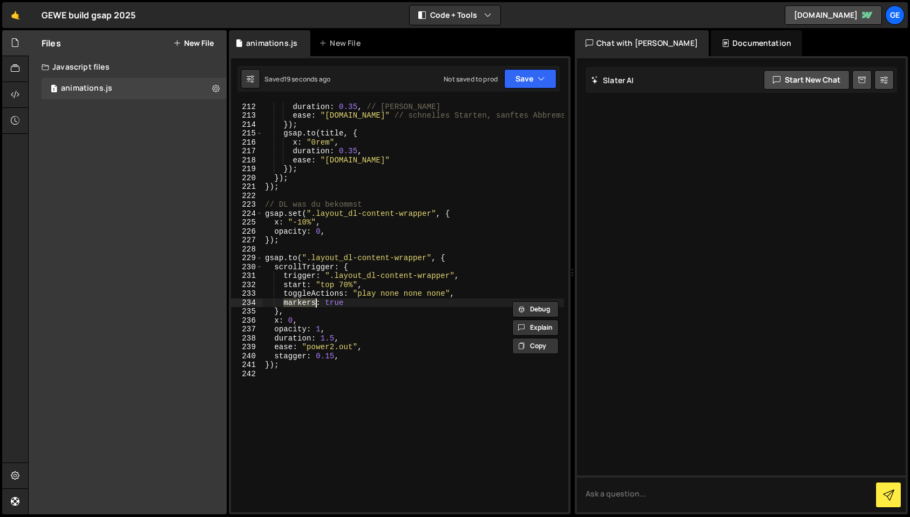
click at [344, 285] on div "opacity : 0 , duration : 0.35 , // [PERSON_NAME] ease : "[DOMAIN_NAME]" // schn…" at bounding box center [413, 307] width 301 height 429
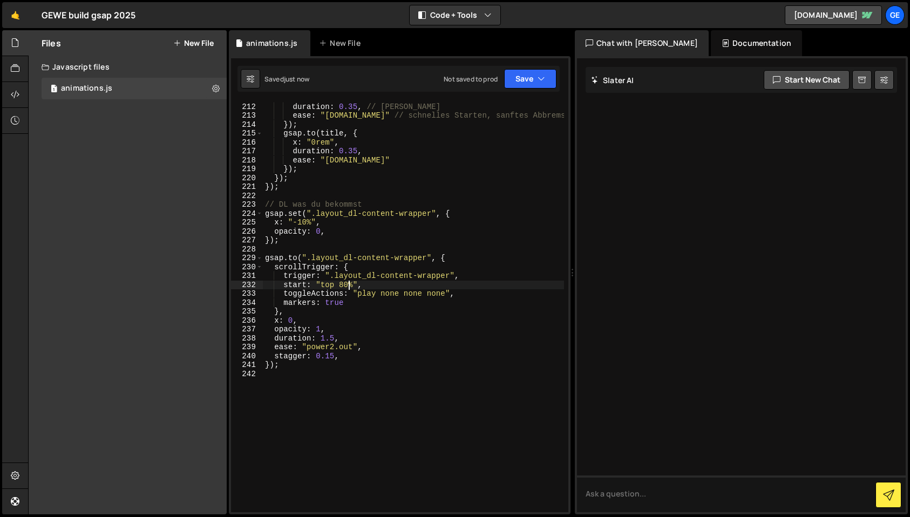
click at [354, 305] on div "opacity : 0 , duration : 0.35 , // [PERSON_NAME] ease : "[DOMAIN_NAME]" // schn…" at bounding box center [413, 307] width 301 height 429
type textarea "markers: true"
click at [344, 285] on div "opacity : 0 , duration : 0.35 , // [PERSON_NAME] ease : "[DOMAIN_NAME]" // schn…" at bounding box center [413, 307] width 301 height 429
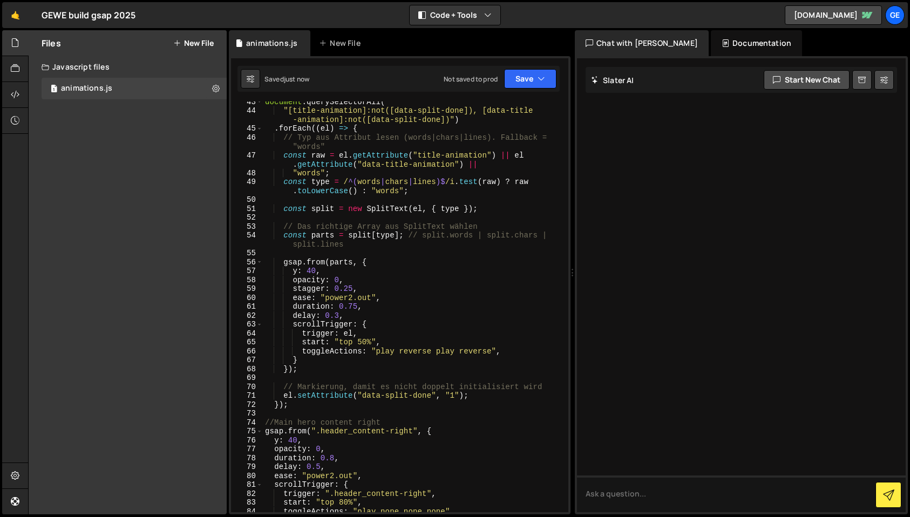
scroll to position [412, 0]
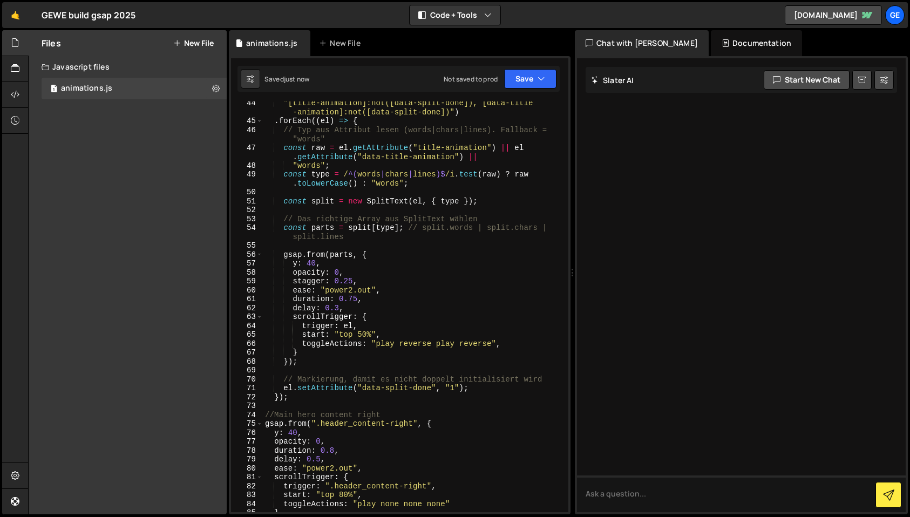
click at [506, 342] on div ""[title-animation]:not([data-split-done]), [data-title -animation]:not([data-sp…" at bounding box center [413, 318] width 301 height 438
type textarea "toggleActions: "play reverse play reverse","
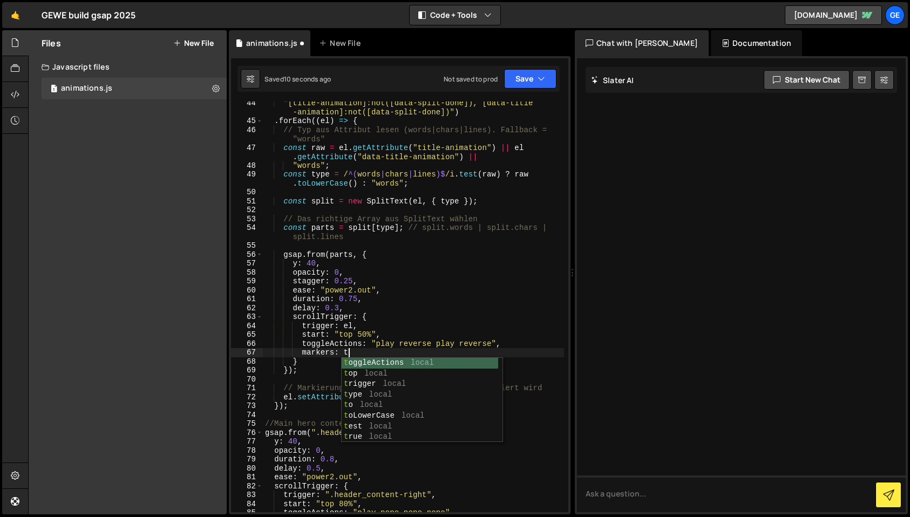
scroll to position [0, 6]
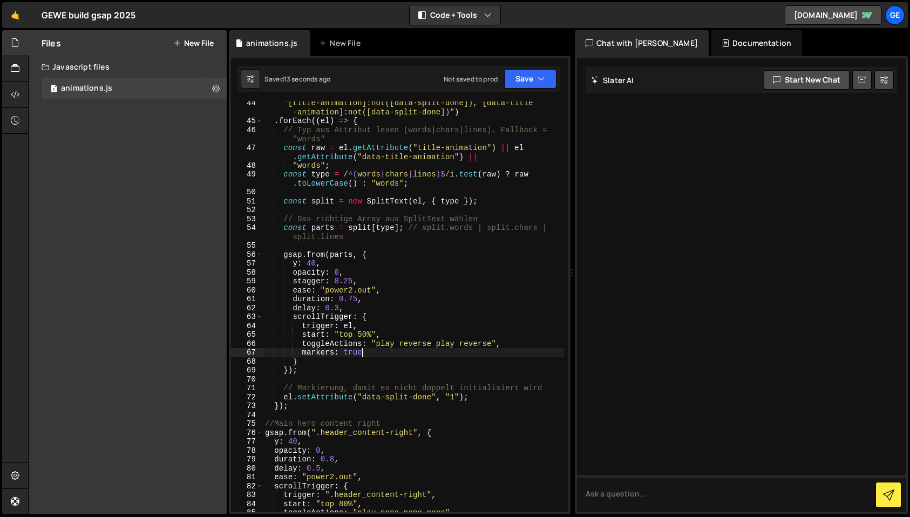
click at [361, 334] on div ""[title-animation]:not([data-split-done]), [data-title -animation]:not([data-sp…" at bounding box center [413, 318] width 301 height 438
click at [375, 351] on div ""[title-animation]:not([data-split-done]), [data-title -animation]:not([data-sp…" at bounding box center [413, 318] width 301 height 438
type textarea "markers: true"
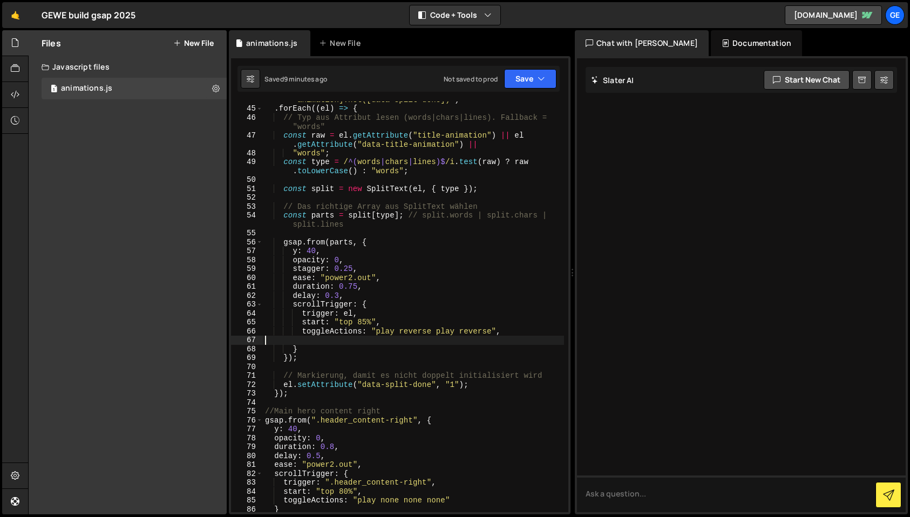
scroll to position [425, 0]
click at [532, 81] on button "Save" at bounding box center [530, 78] width 52 height 19
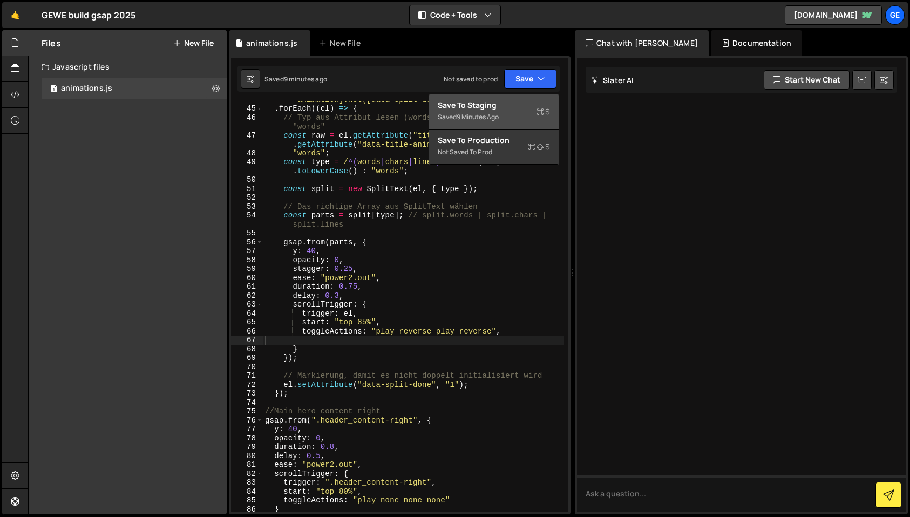
click at [521, 101] on div "Save to Staging S" at bounding box center [494, 105] width 112 height 11
